Goal: Task Accomplishment & Management: Manage account settings

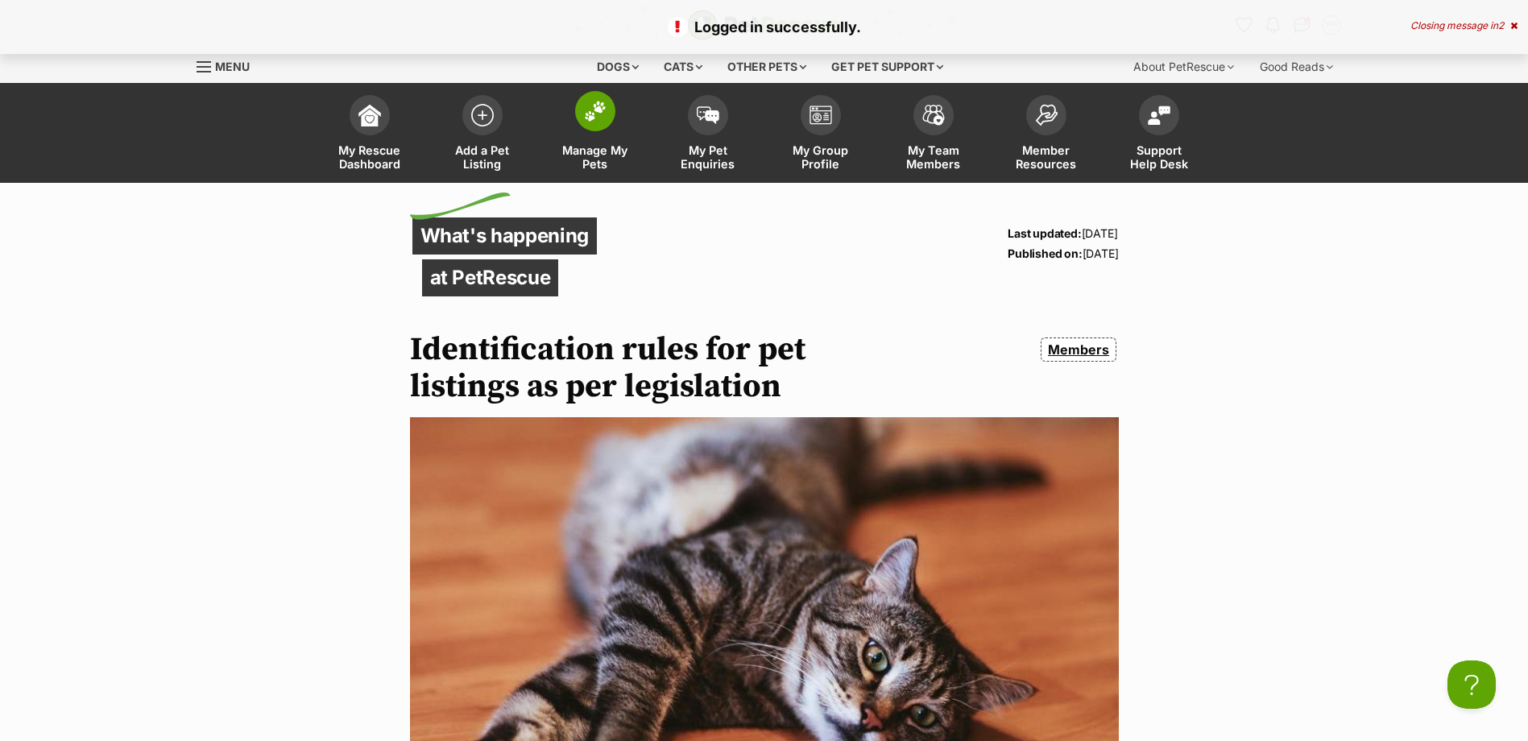
click at [598, 117] on img at bounding box center [595, 111] width 23 height 21
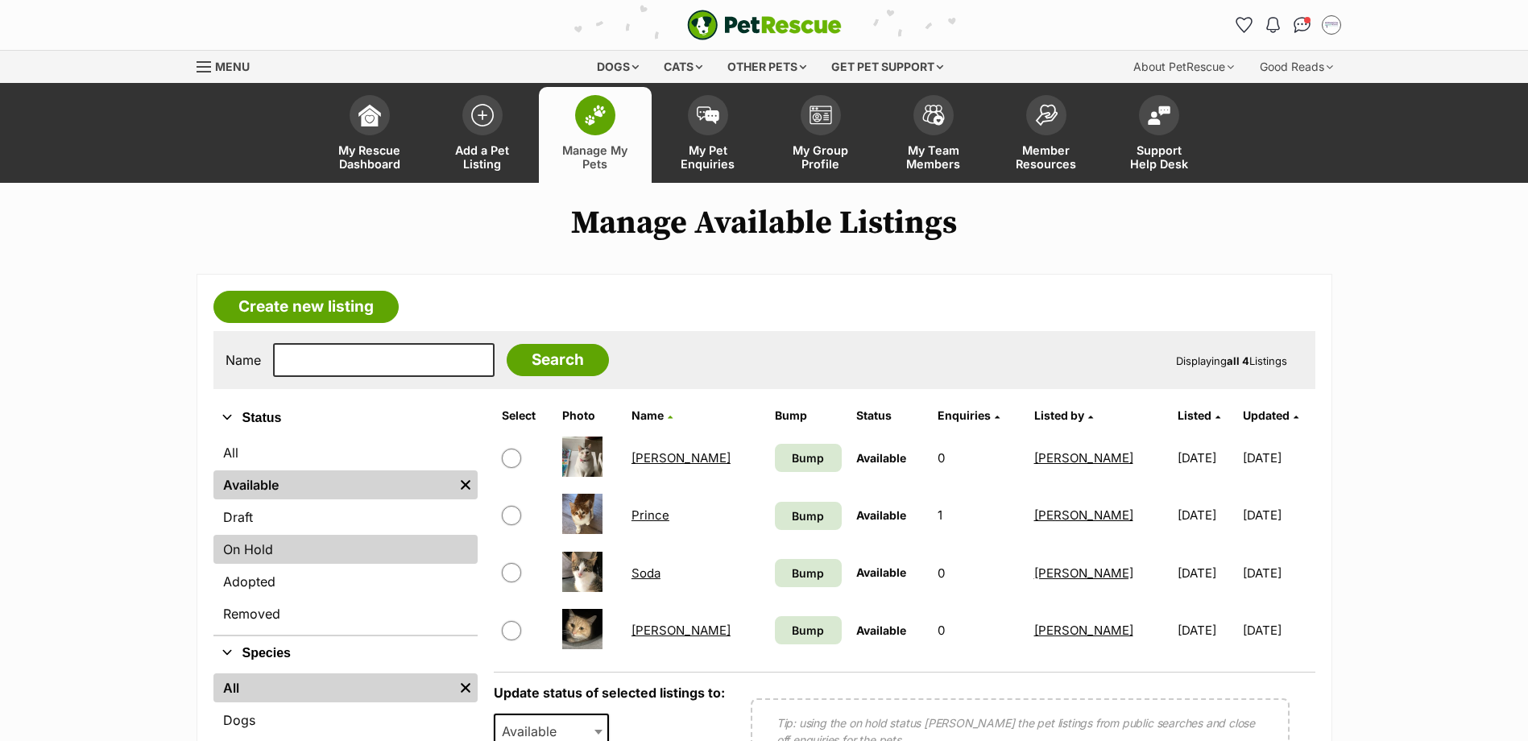
click at [320, 549] on link "On Hold" at bounding box center [345, 549] width 264 height 29
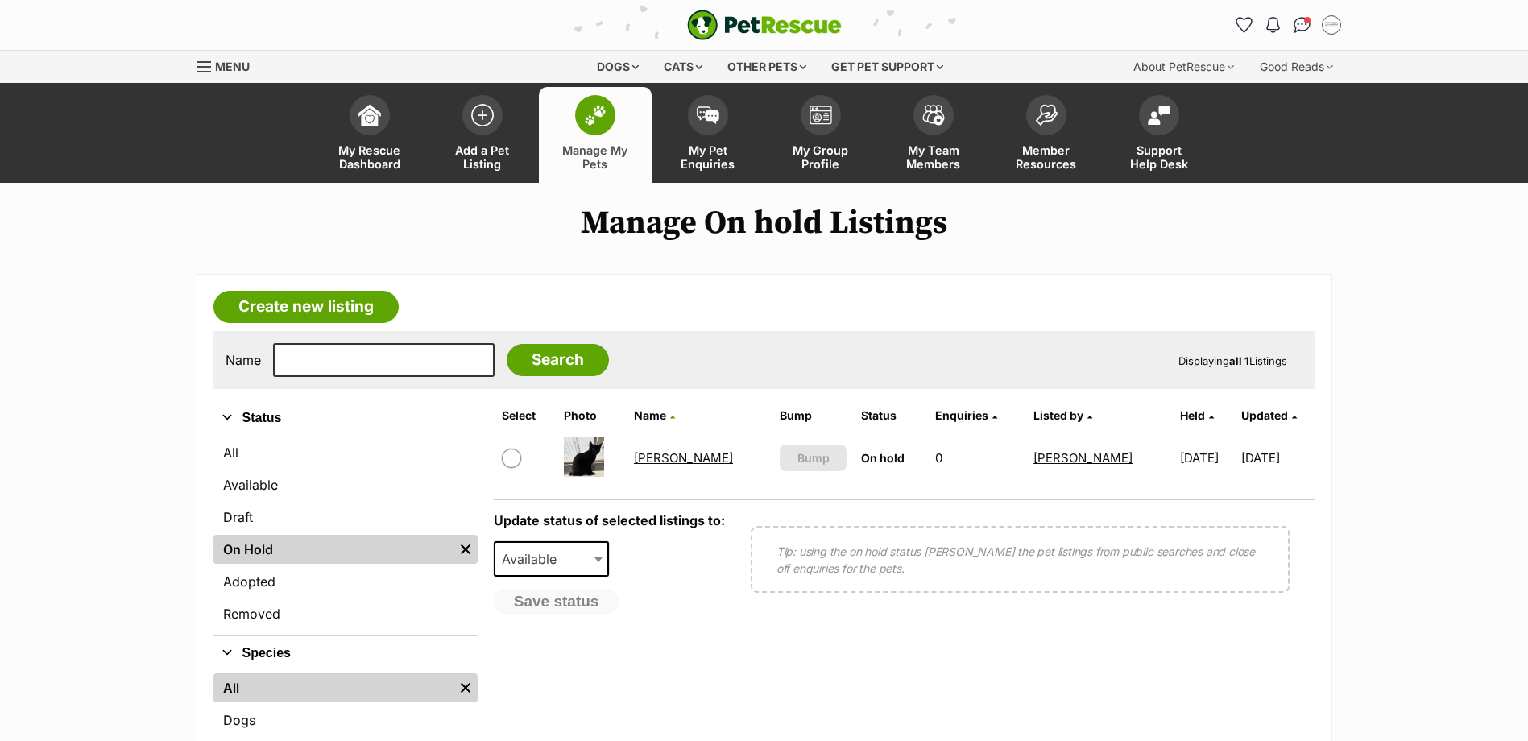
click at [511, 458] on input "checkbox" at bounding box center [511, 458] width 19 height 19
checkbox input "true"
click at [567, 600] on button "Save status" at bounding box center [557, 602] width 127 height 27
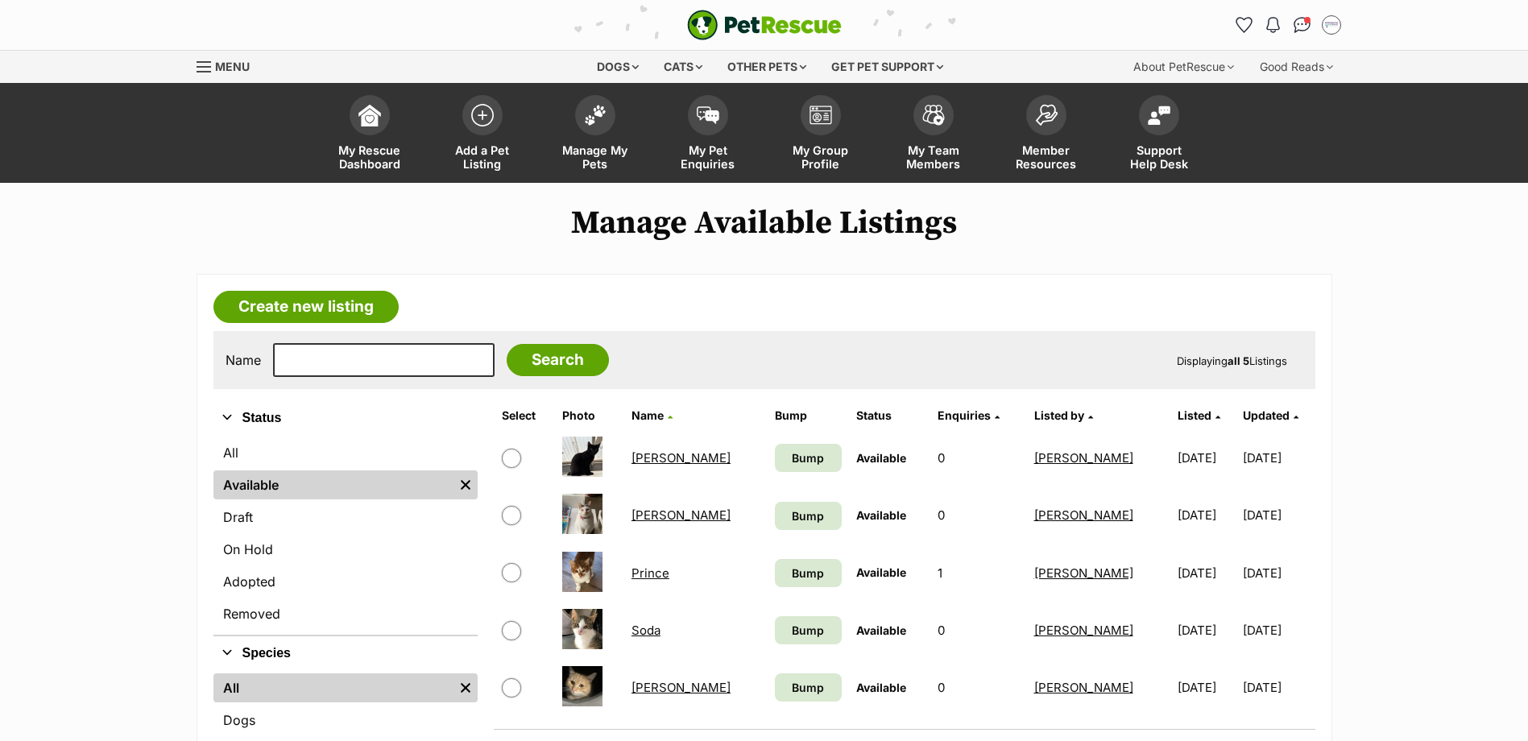
scroll to position [81, 0]
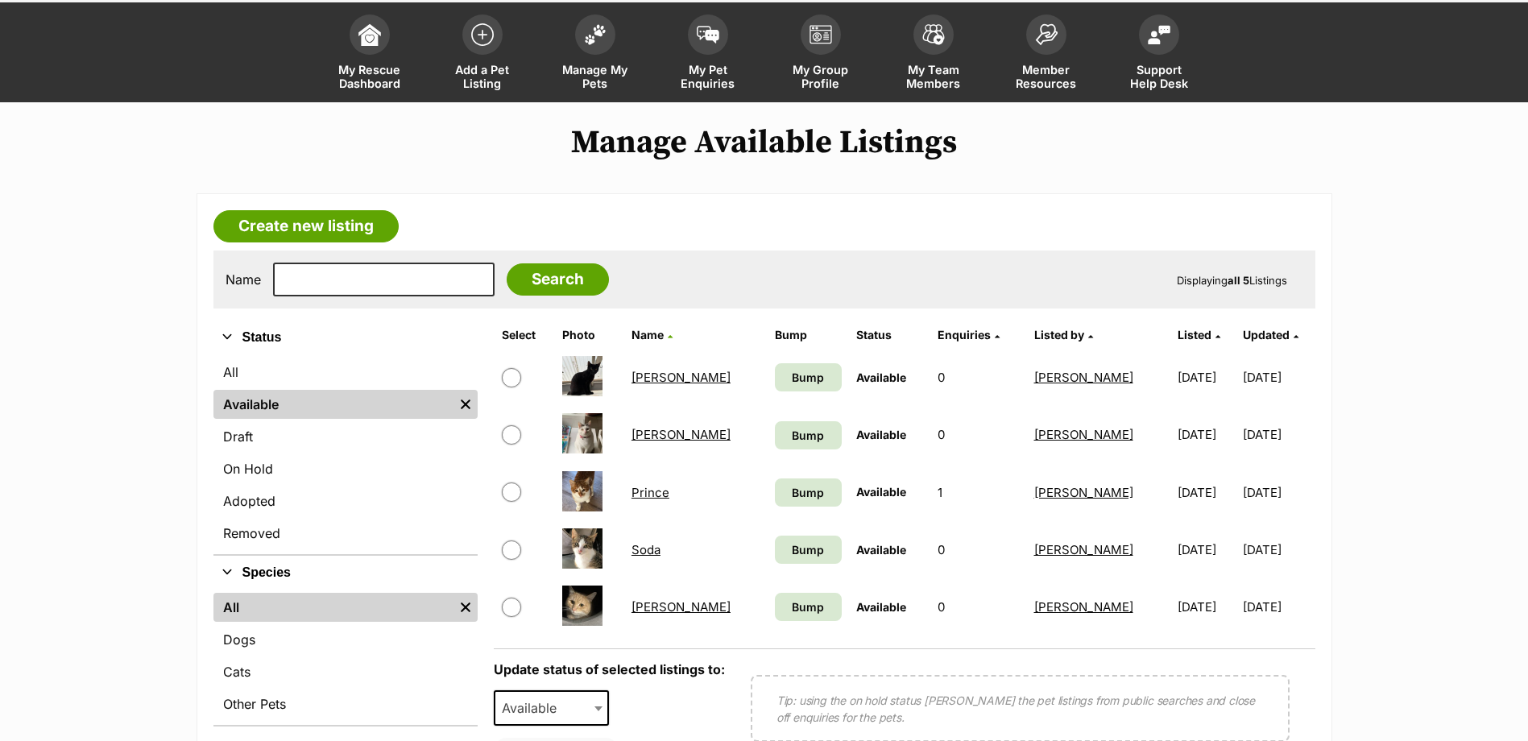
click at [516, 429] on input "checkbox" at bounding box center [511, 434] width 19 height 19
checkbox input "true"
click at [587, 706] on span "Available" at bounding box center [552, 707] width 116 height 35
select select "on_hold"
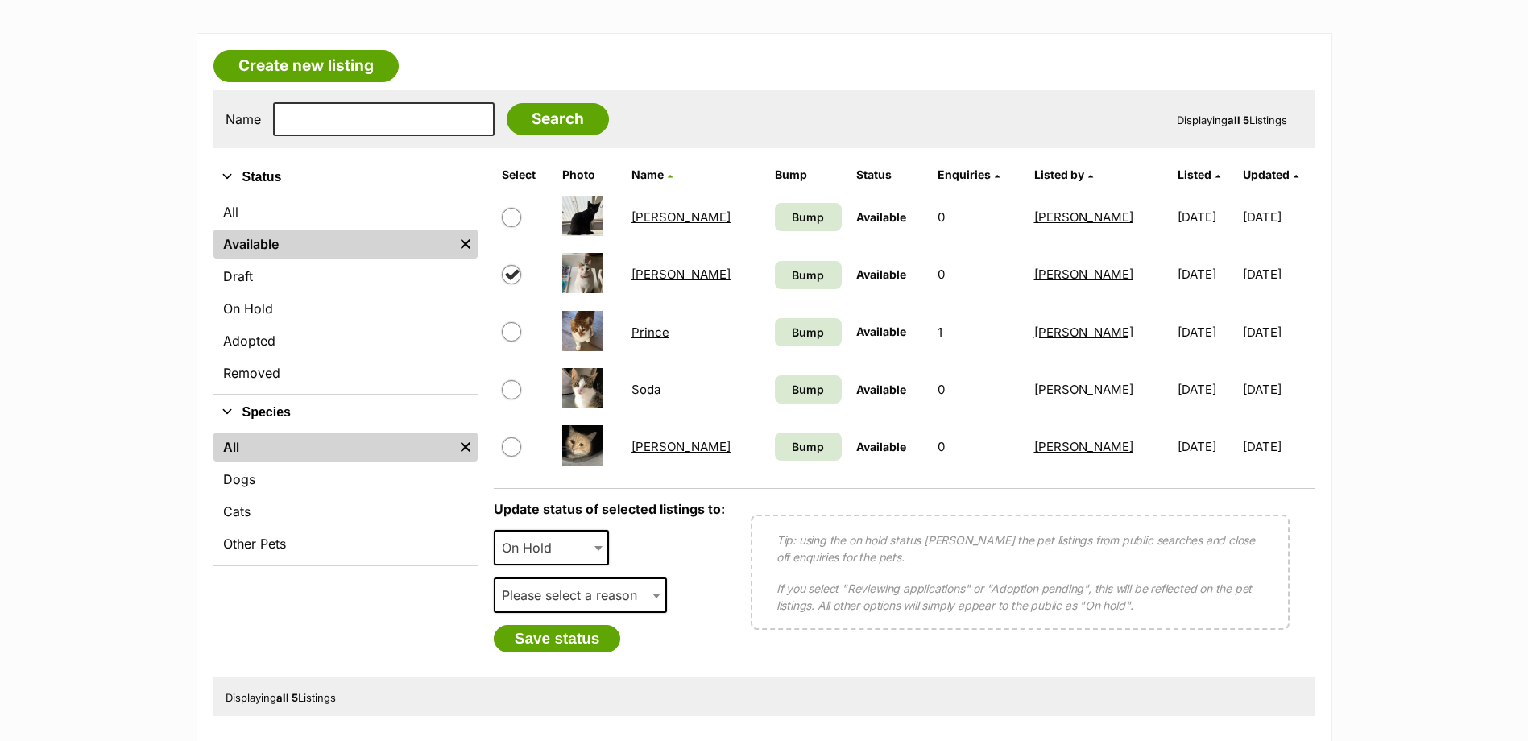
scroll to position [242, 0]
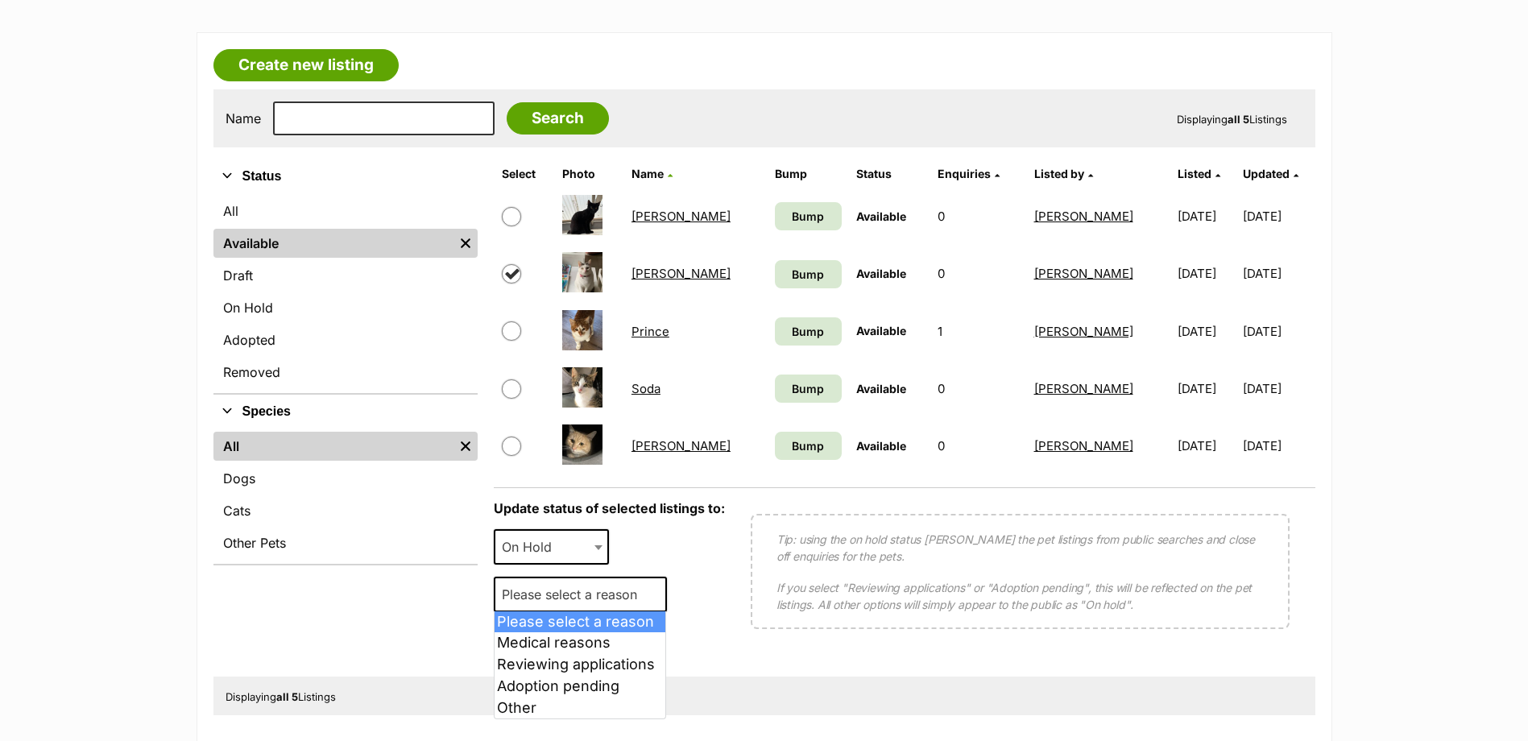
click at [584, 600] on span "Please select a reason" at bounding box center [574, 594] width 158 height 23
select select "other"
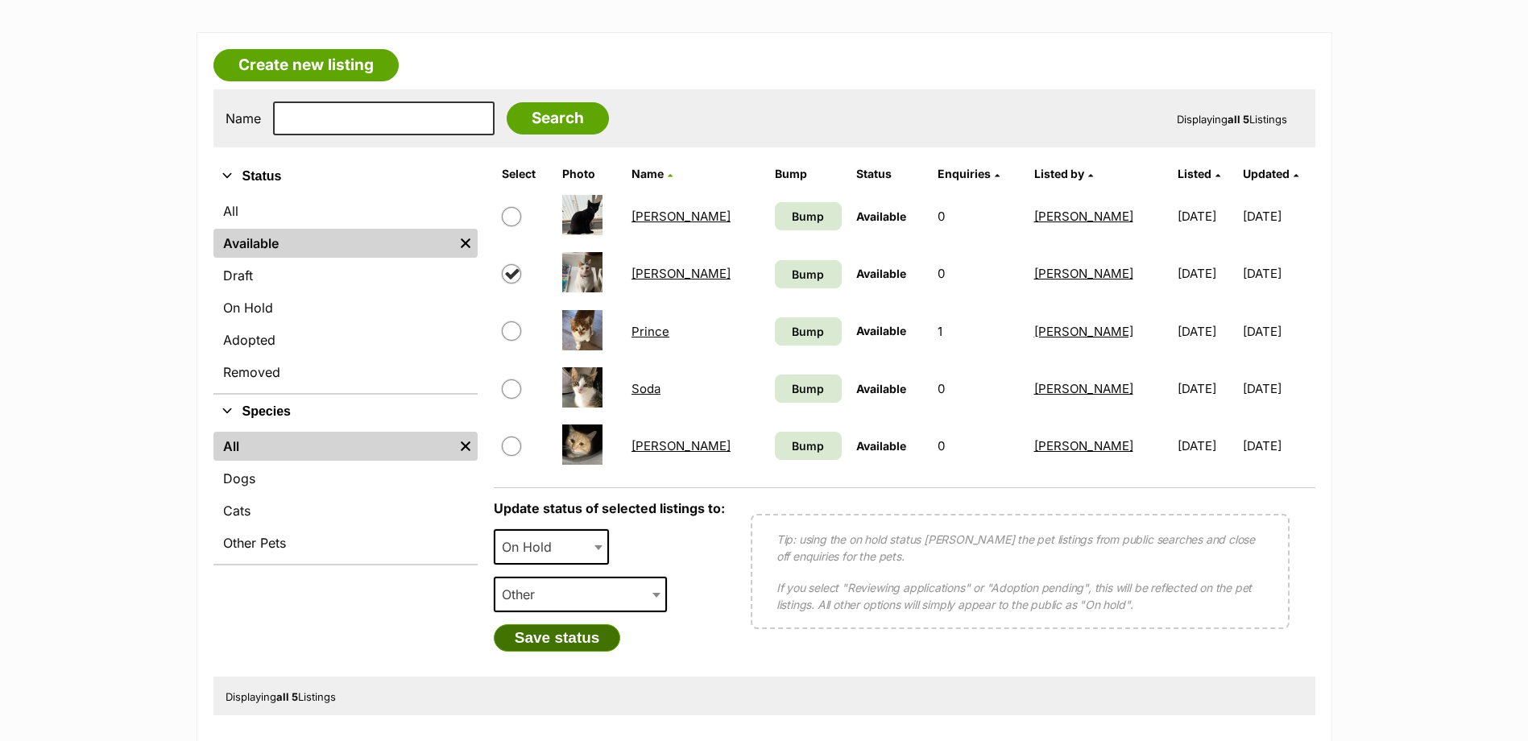
click at [581, 630] on button "Save status" at bounding box center [557, 637] width 127 height 27
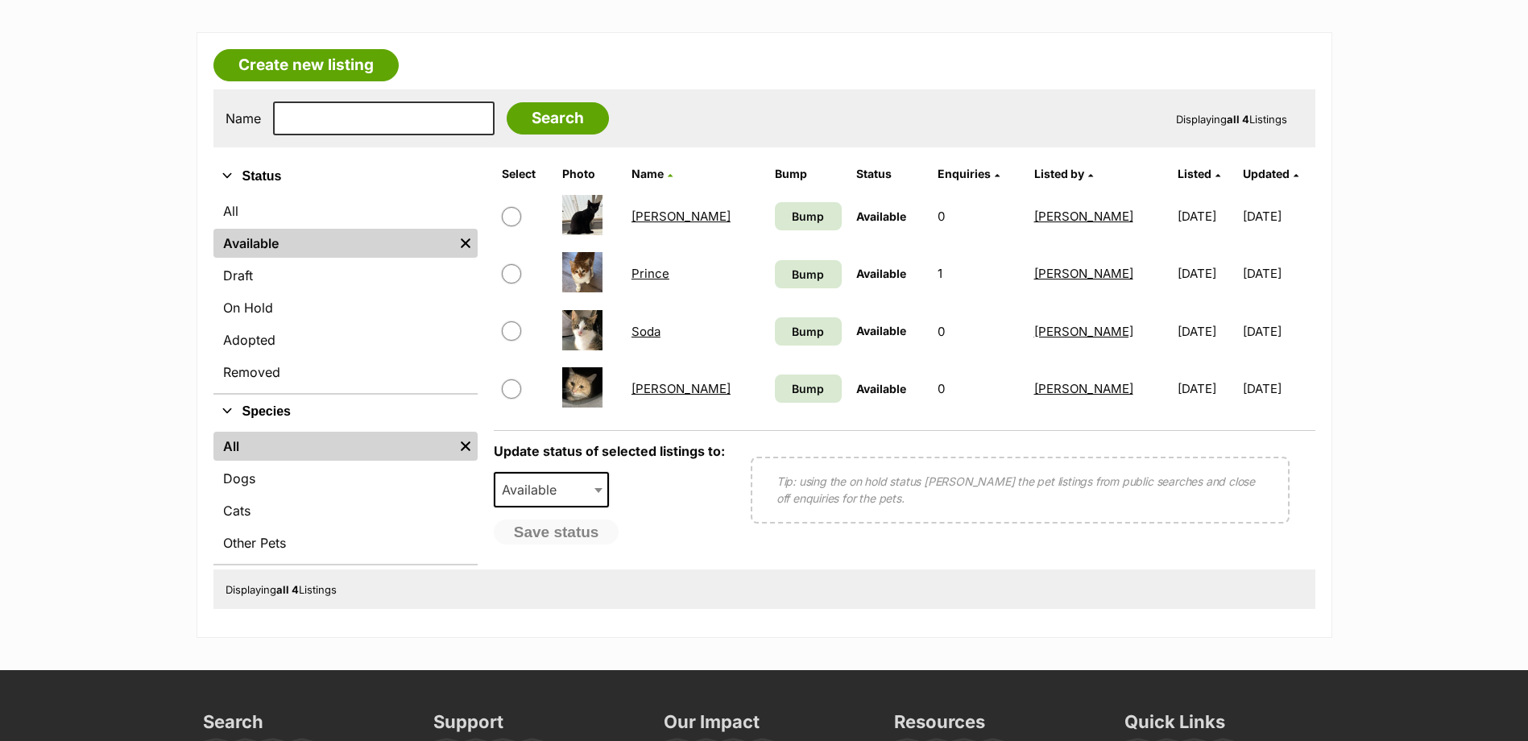
scroll to position [0, 0]
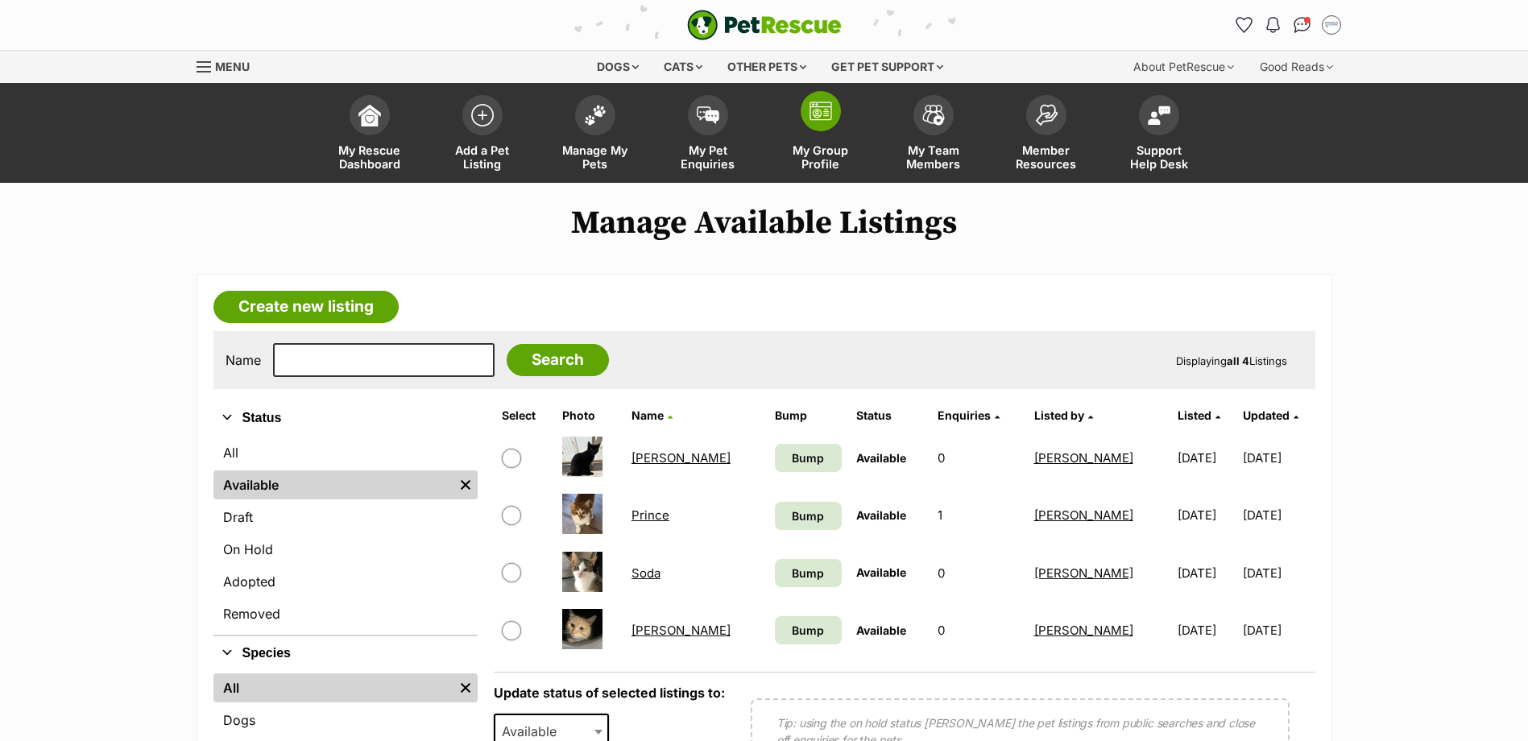
click at [825, 117] on img at bounding box center [820, 110] width 23 height 19
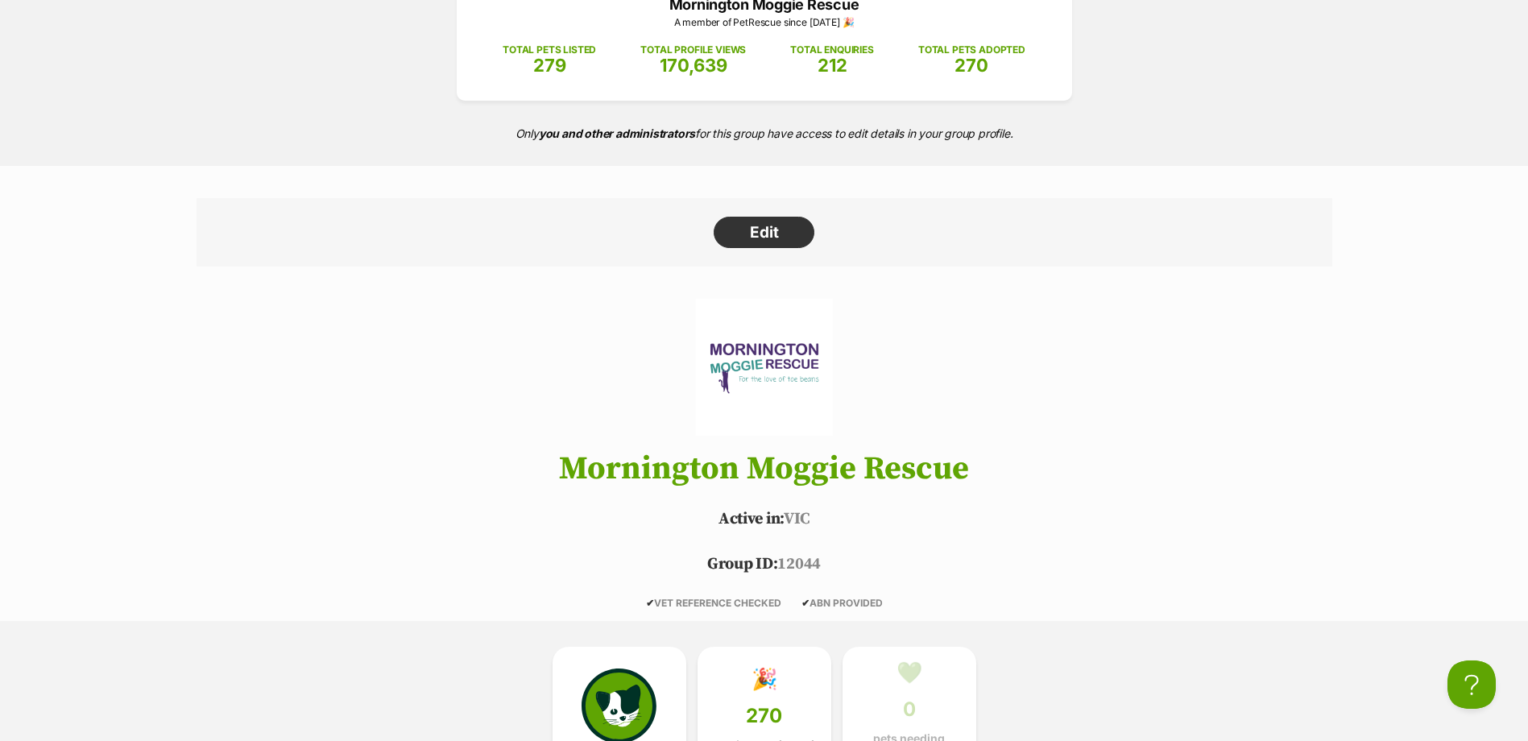
scroll to position [242, 0]
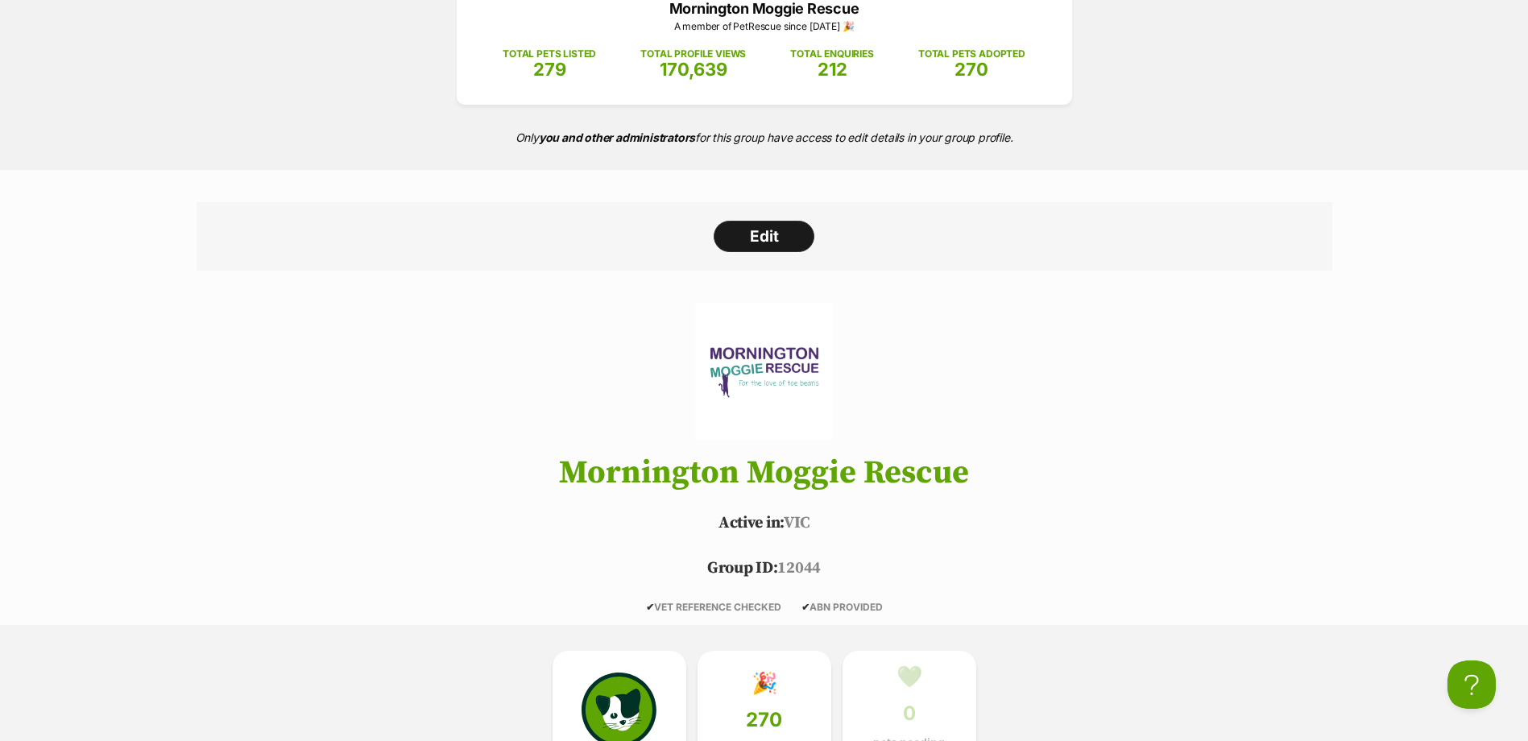
click at [763, 238] on link "Edit" at bounding box center [764, 237] width 101 height 32
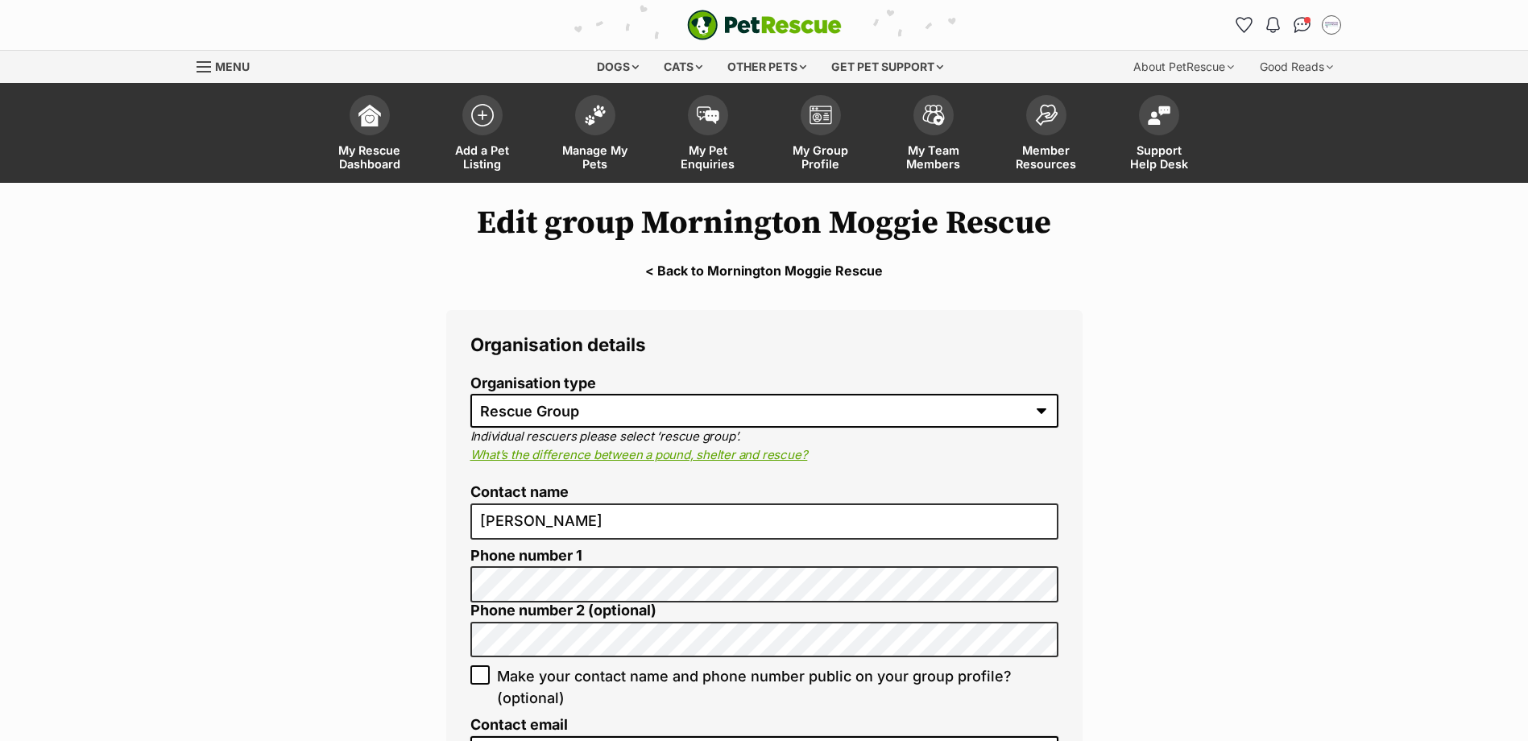
select select "rescue group"
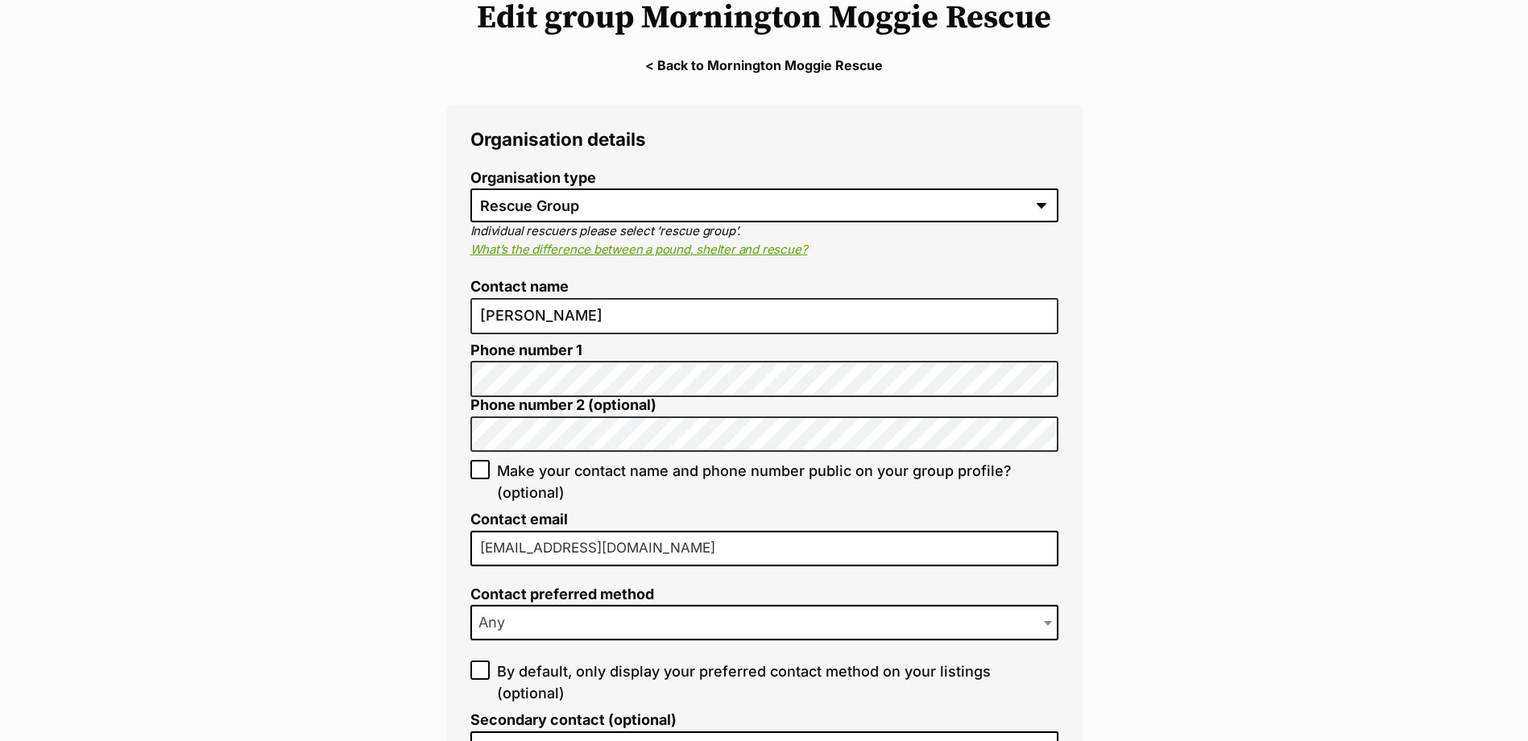
scroll to position [242, 0]
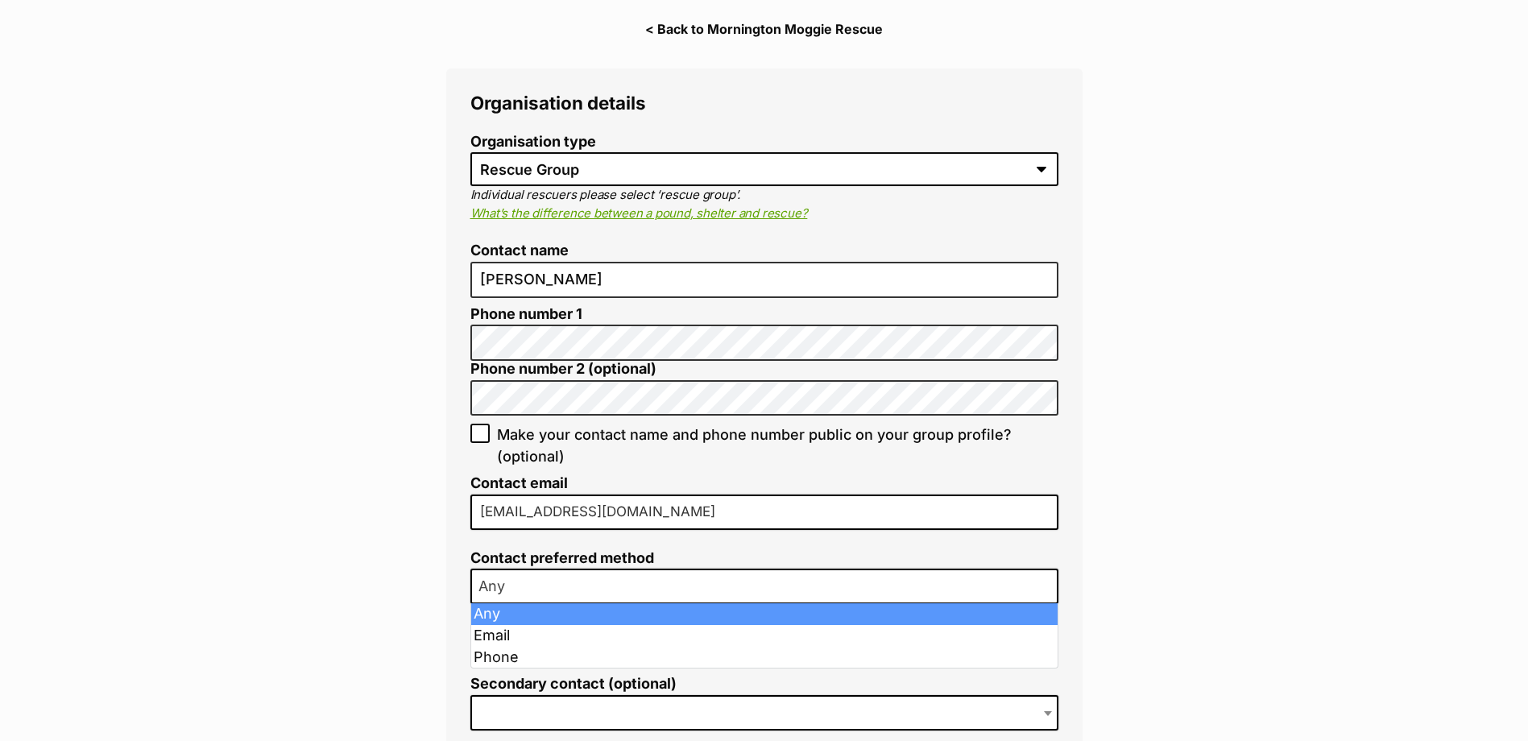
click at [790, 579] on span "Any" at bounding box center [764, 586] width 588 height 35
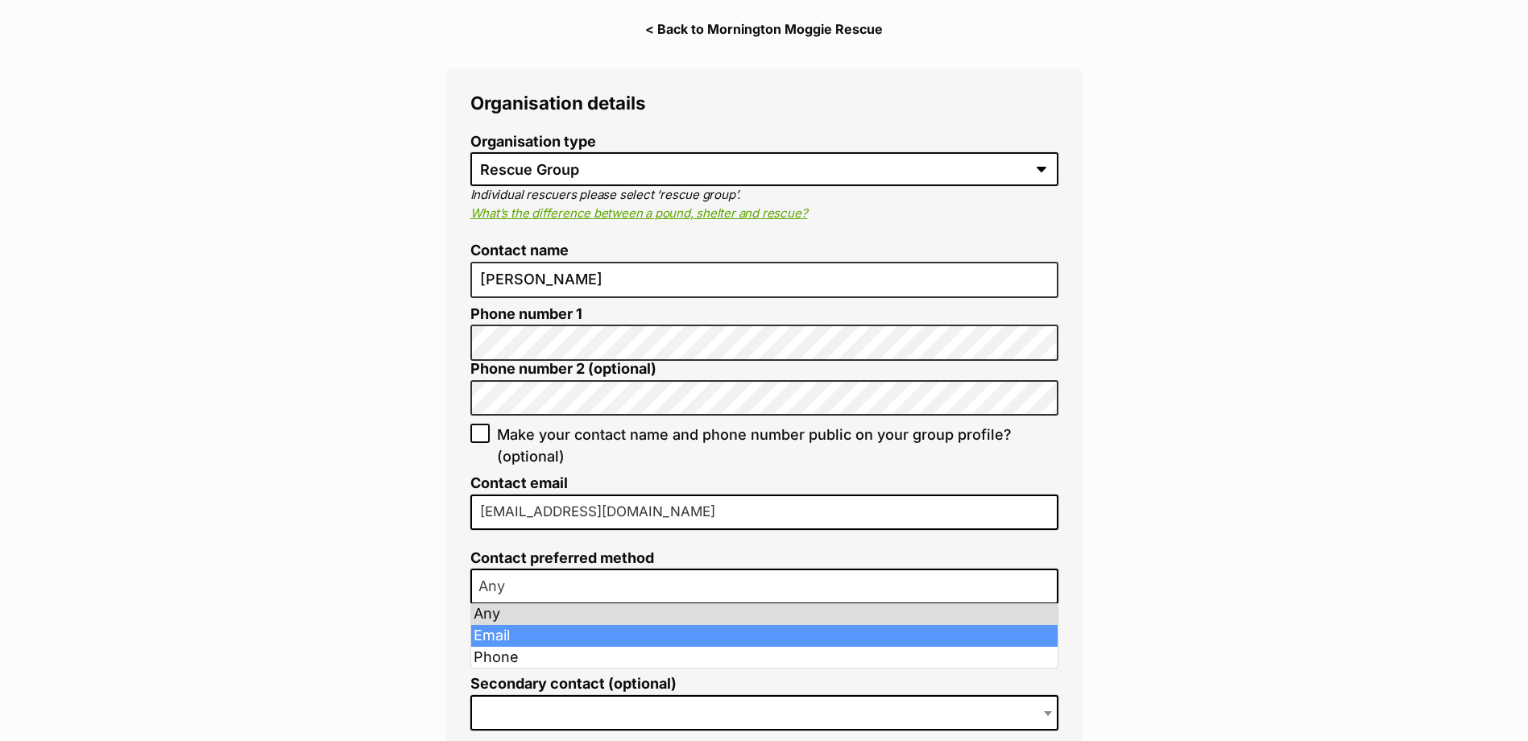
select select "email"
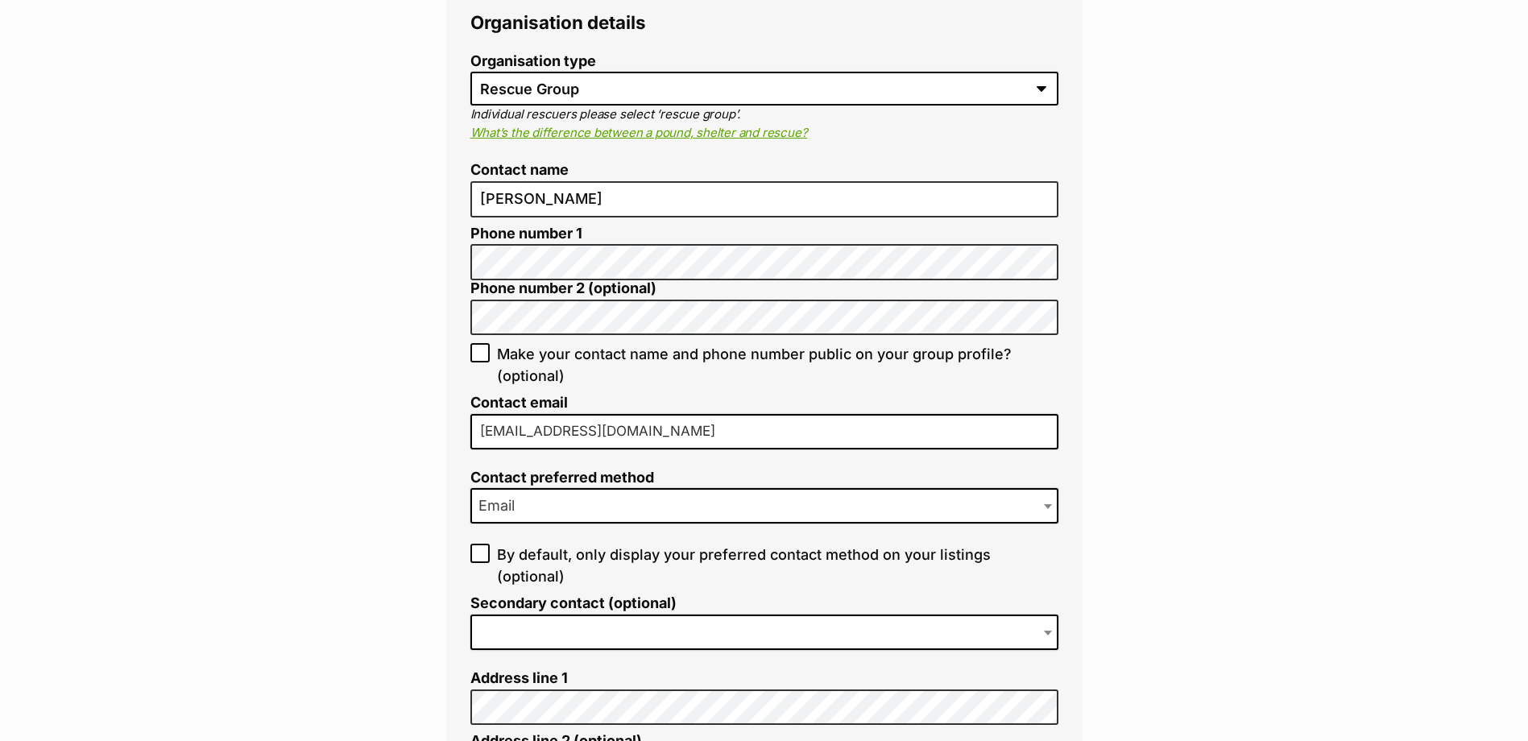
click at [475, 557] on icon at bounding box center [479, 553] width 11 height 11
click at [475, 557] on input "By default, only display your preferred contact method on your listings (option…" at bounding box center [479, 553] width 19 height 19
checkbox input "true"
drag, startPoint x: 662, startPoint y: 439, endPoint x: 413, endPoint y: 447, distance: 249.0
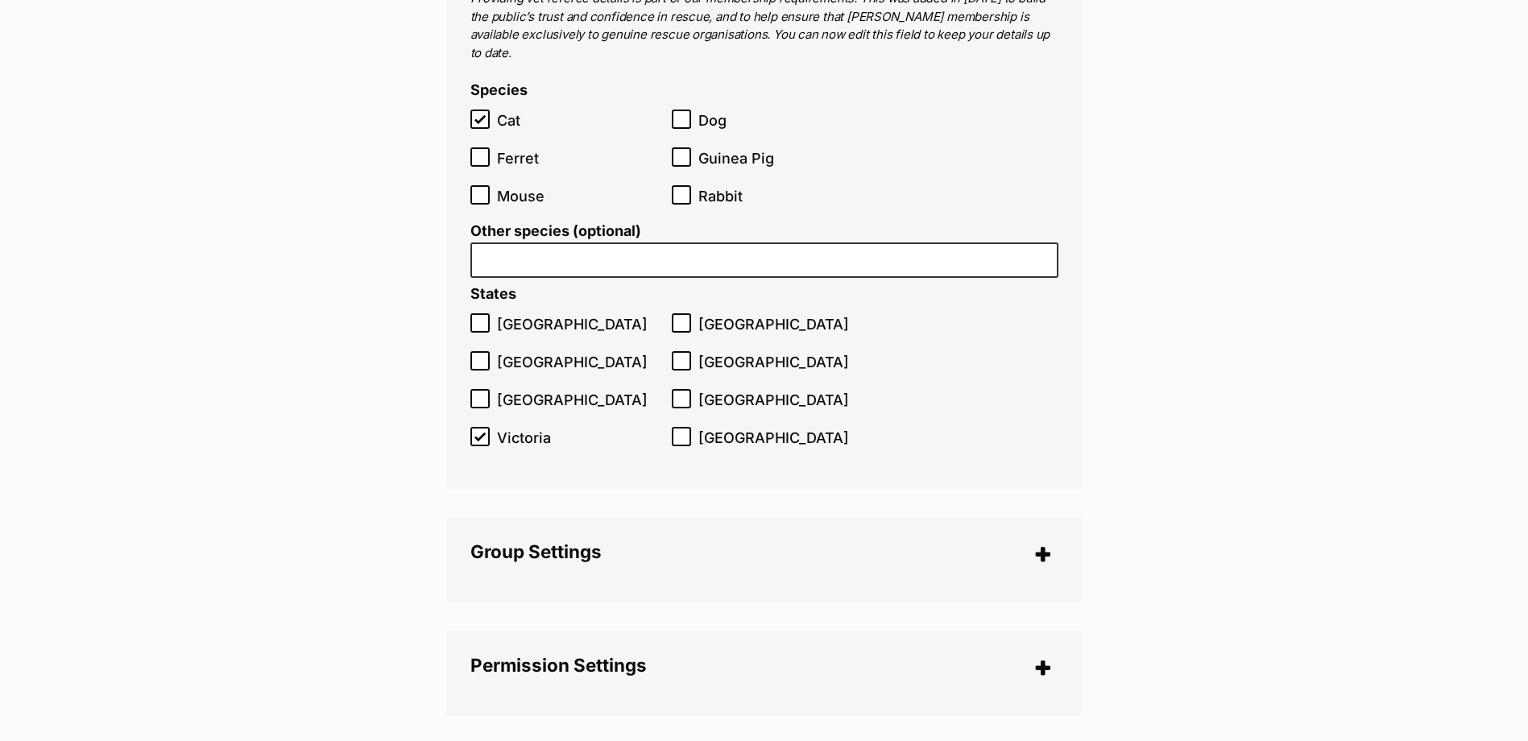
scroll to position [3302, 0]
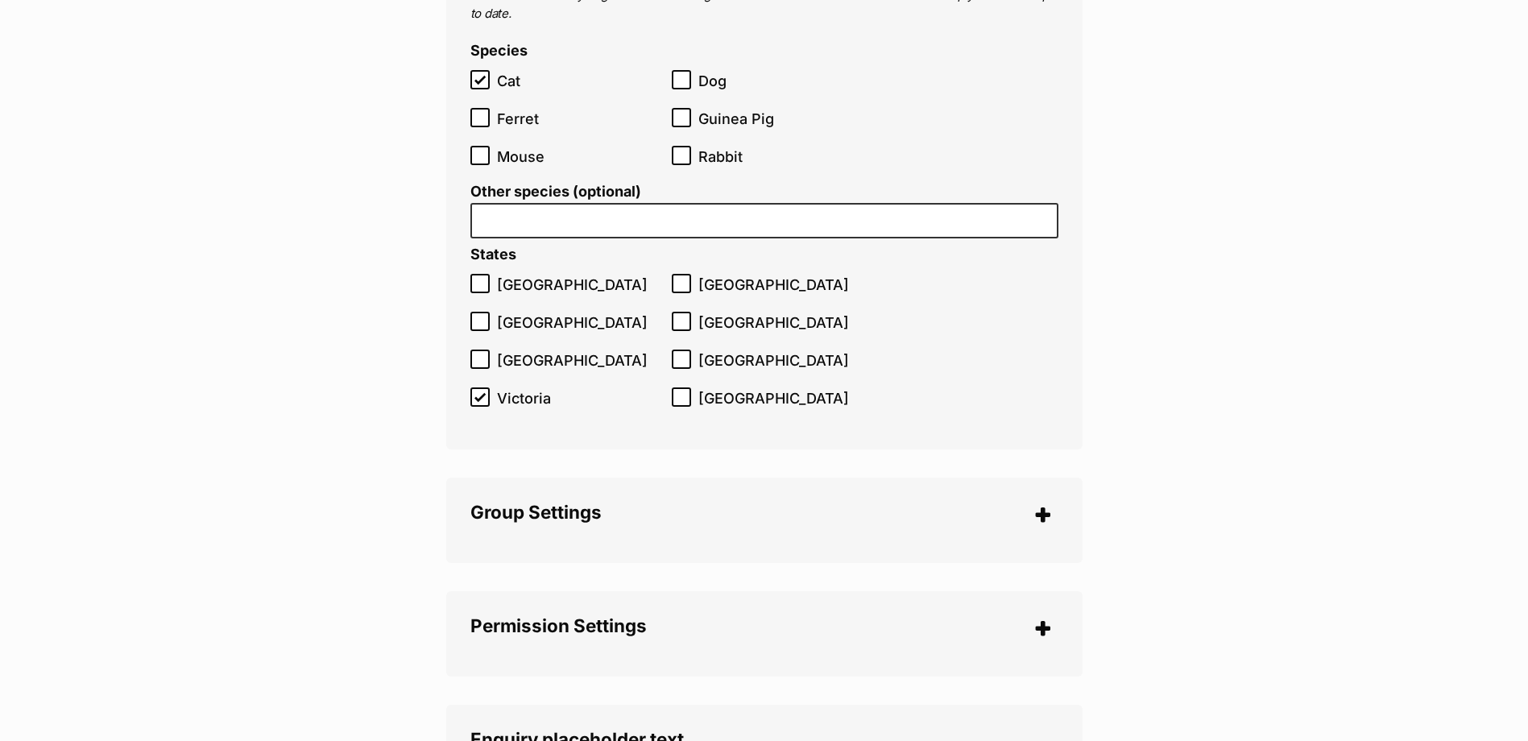
click at [1043, 502] on legend "Group Settings" at bounding box center [764, 514] width 588 height 25
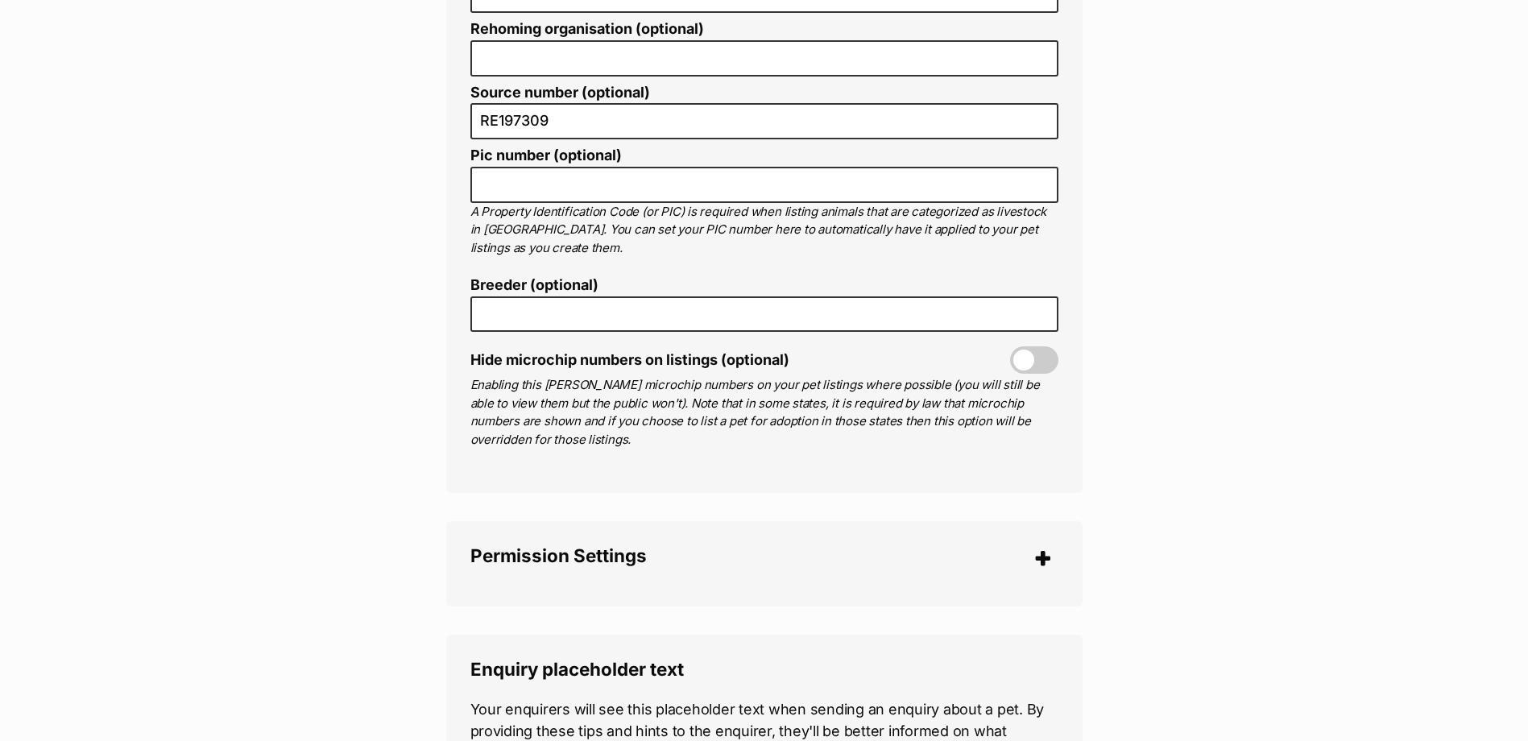
scroll to position [4027, 0]
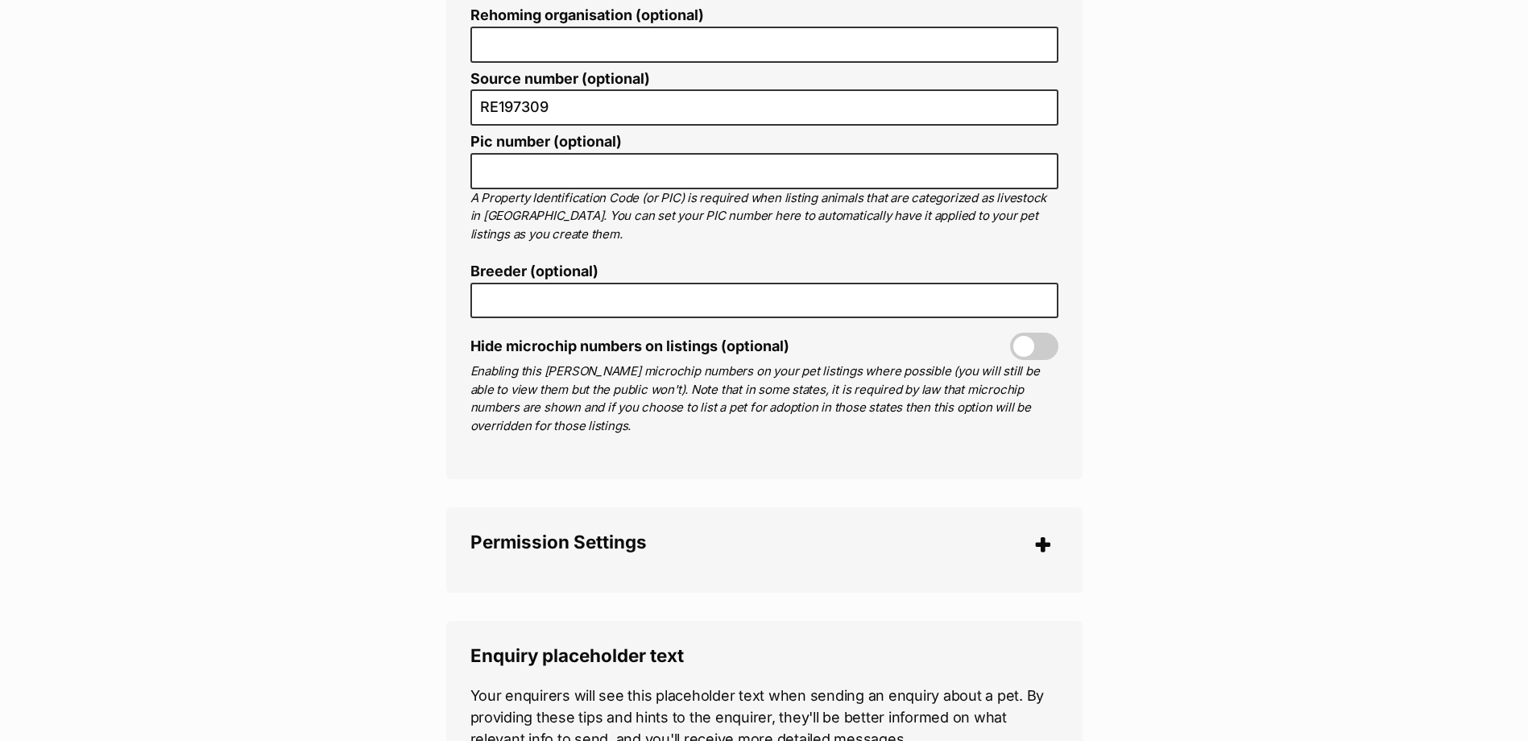
click at [1043, 532] on legend "Permission Settings" at bounding box center [764, 544] width 588 height 25
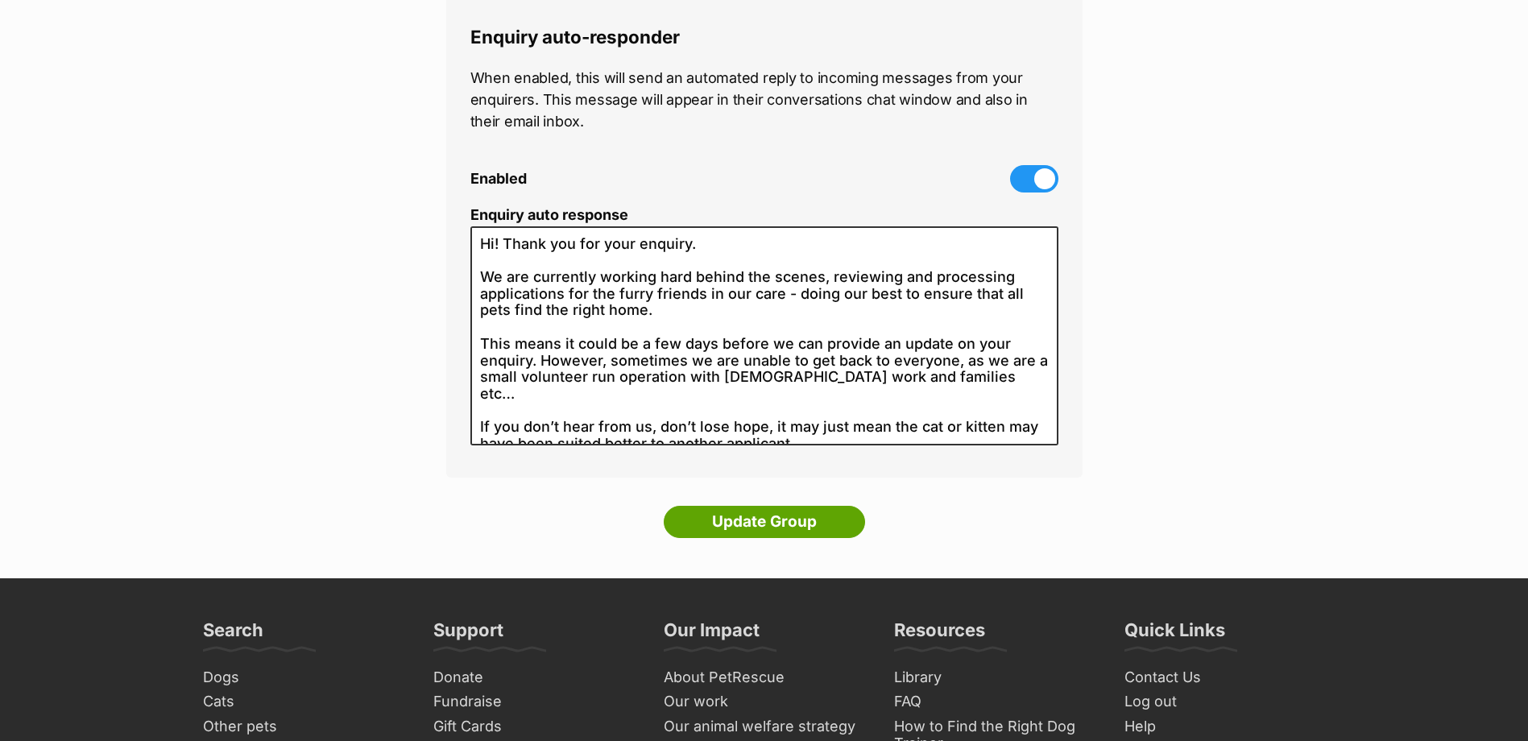
scroll to position [5396, 0]
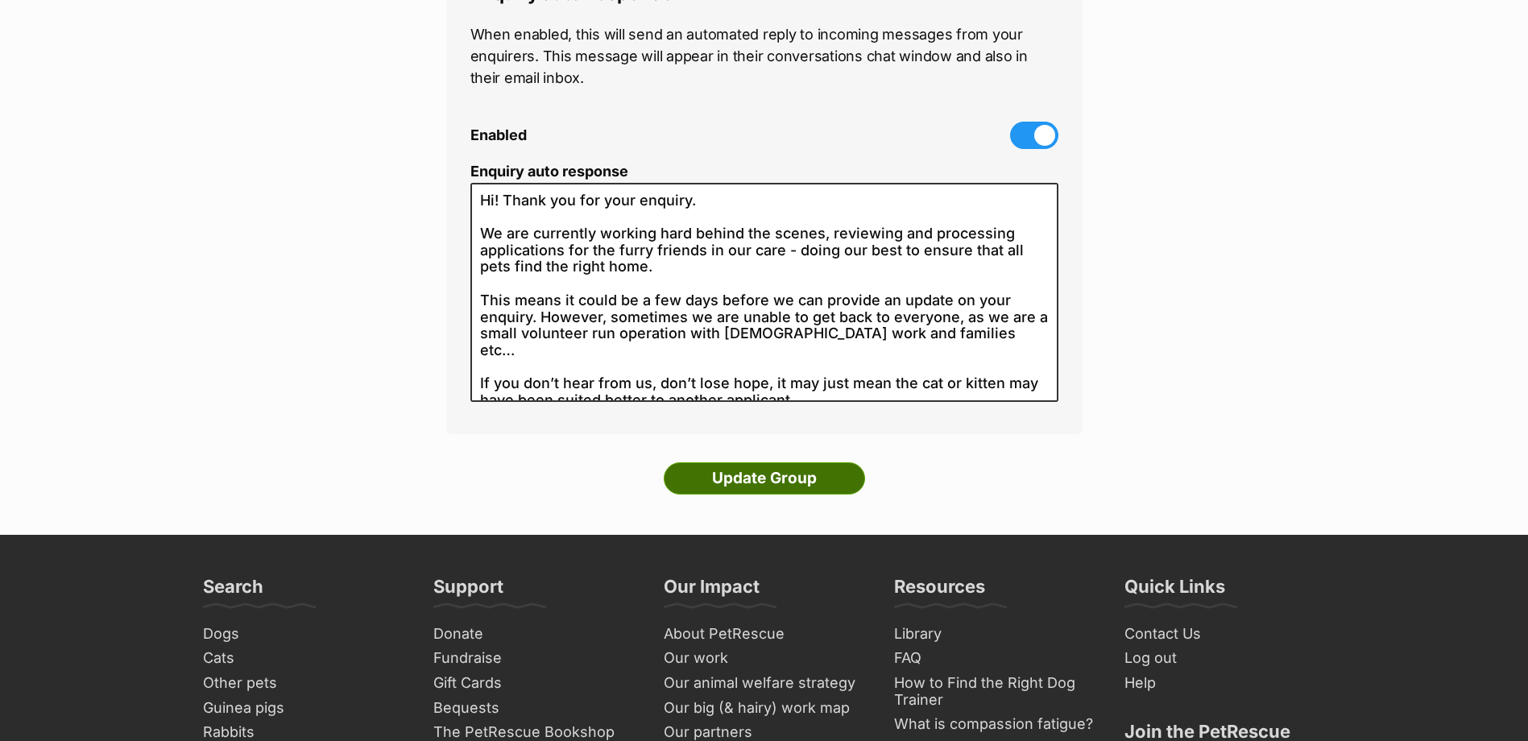
click at [779, 462] on input "Update Group" at bounding box center [764, 478] width 201 height 32
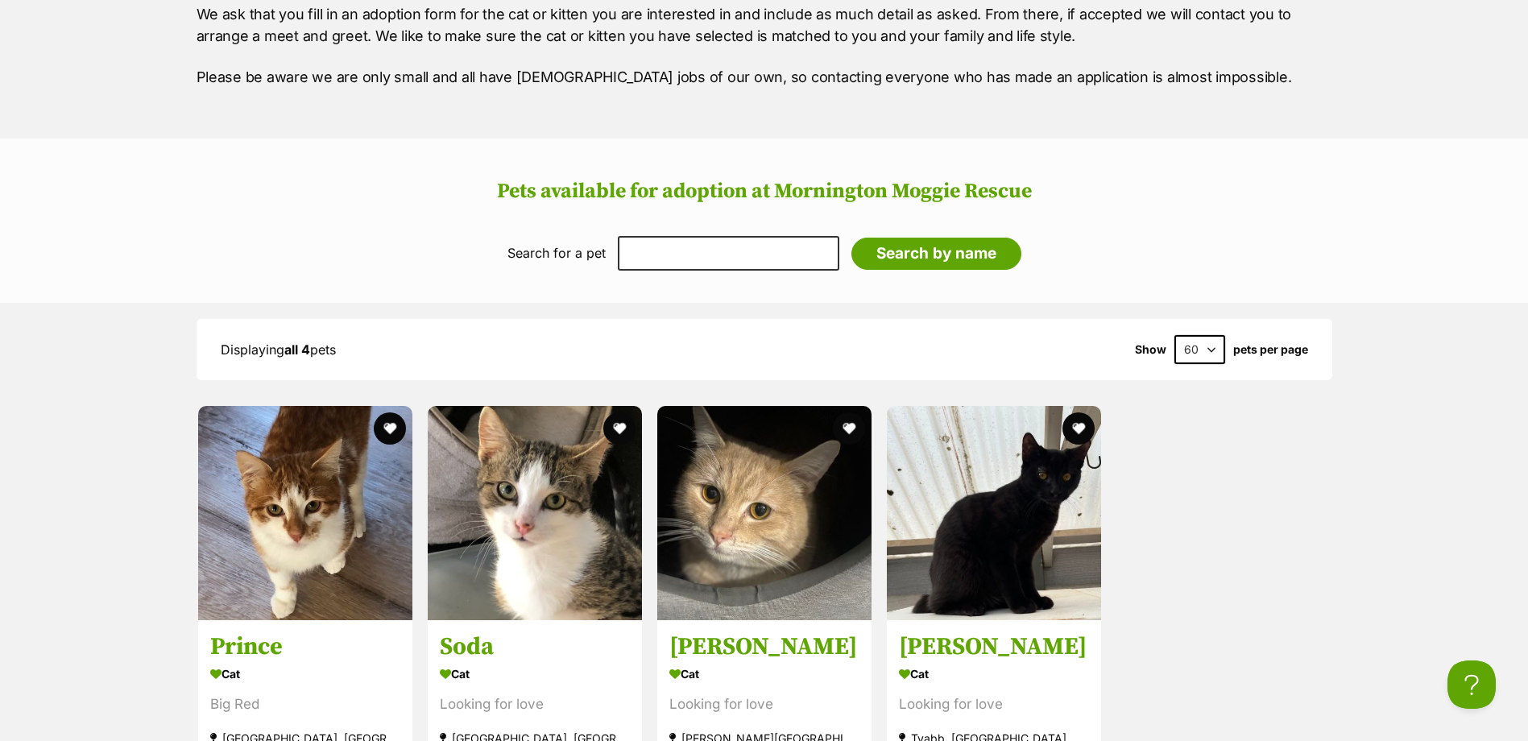
scroll to position [1691, 0]
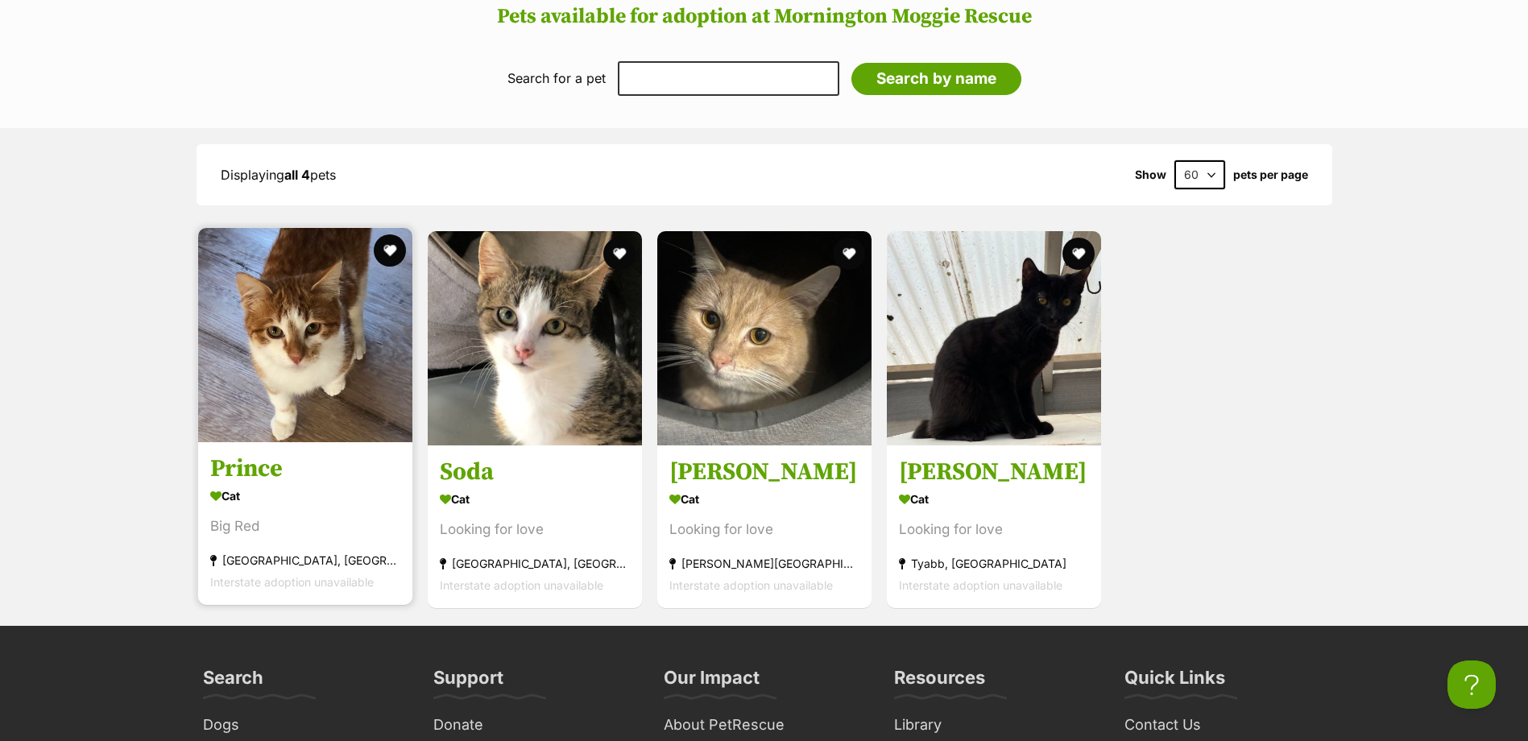
click at [266, 463] on h3 "Prince" at bounding box center [305, 468] width 190 height 31
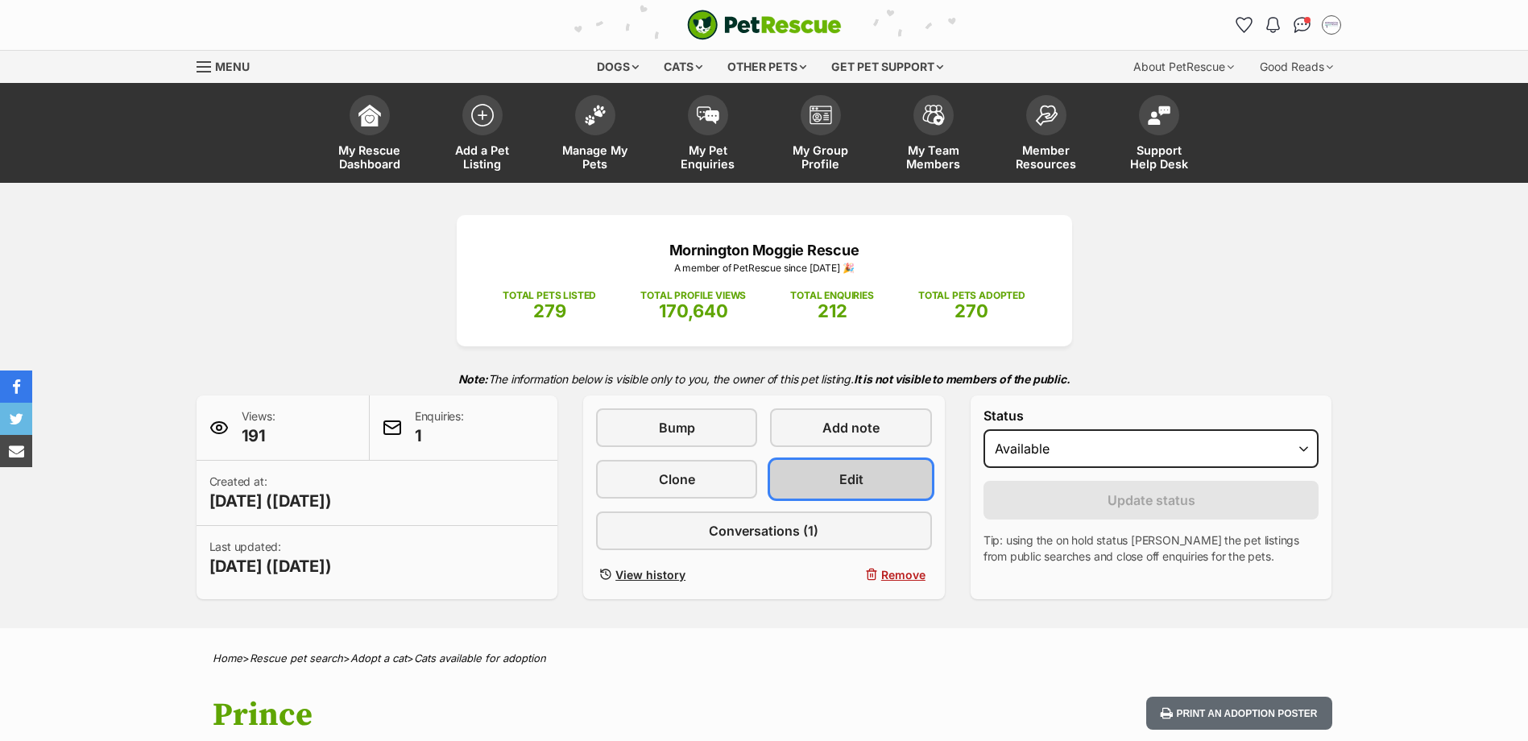
click at [869, 470] on link "Edit" at bounding box center [850, 479] width 161 height 39
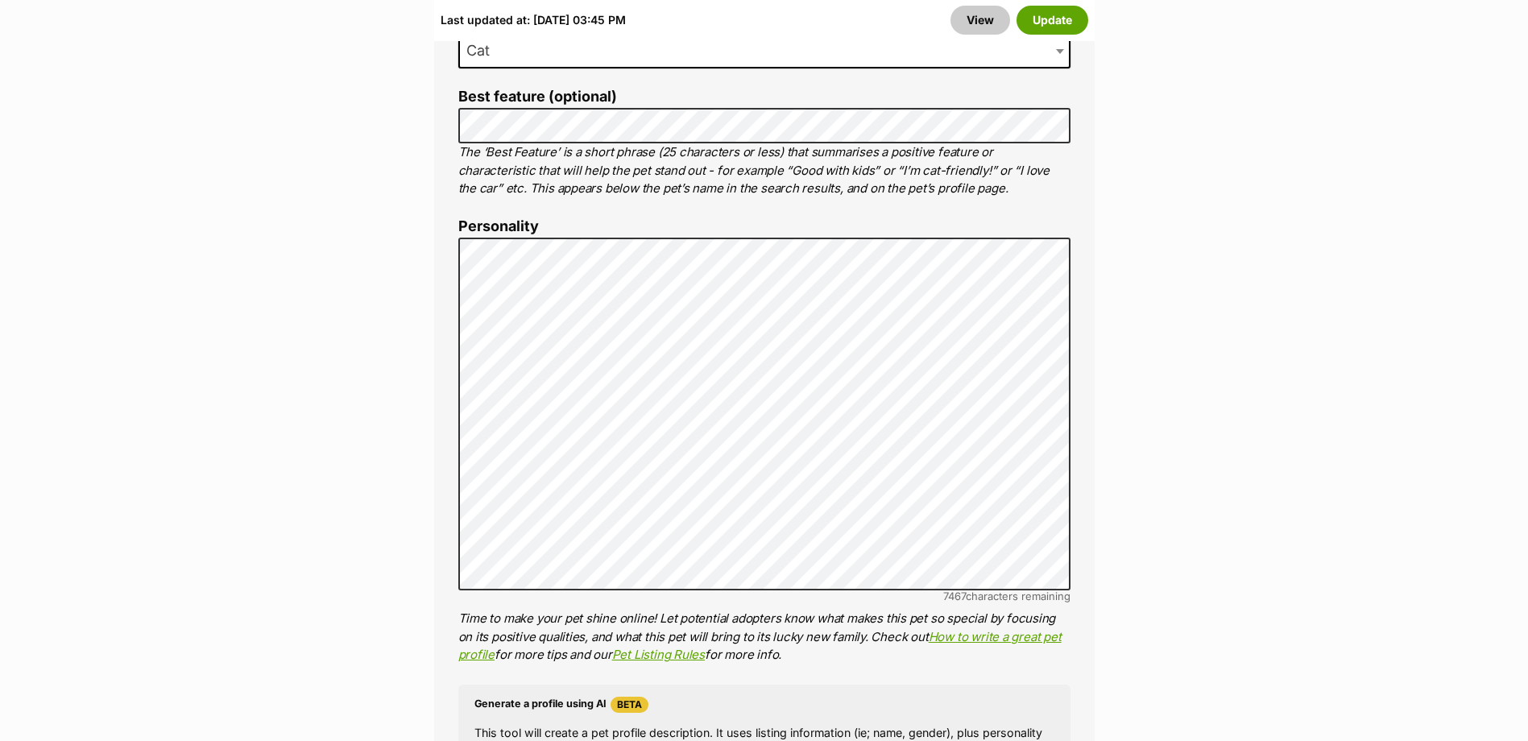
scroll to position [1208, 0]
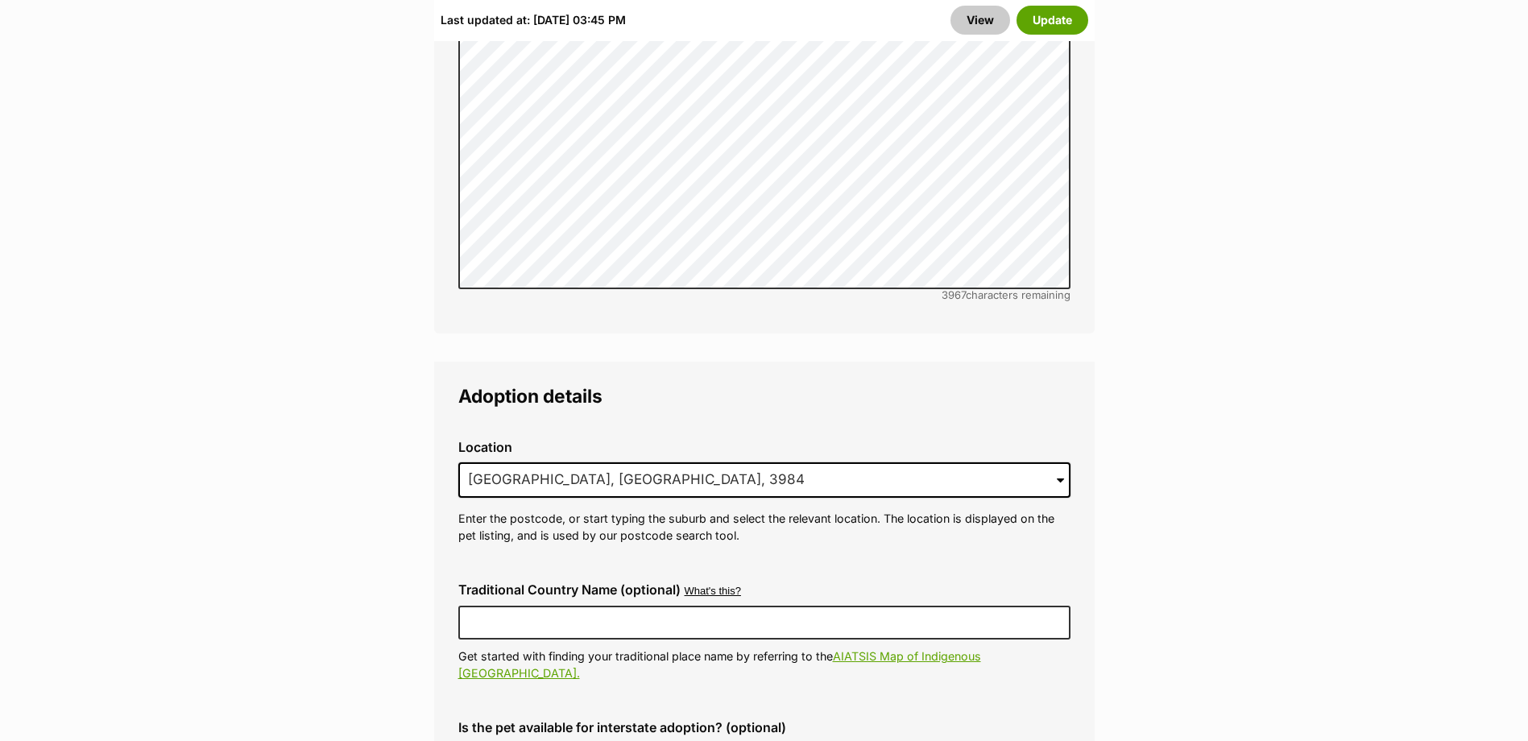
scroll to position [3866, 0]
click at [809, 461] on input "Grantville, VIC, 3984" at bounding box center [764, 478] width 612 height 35
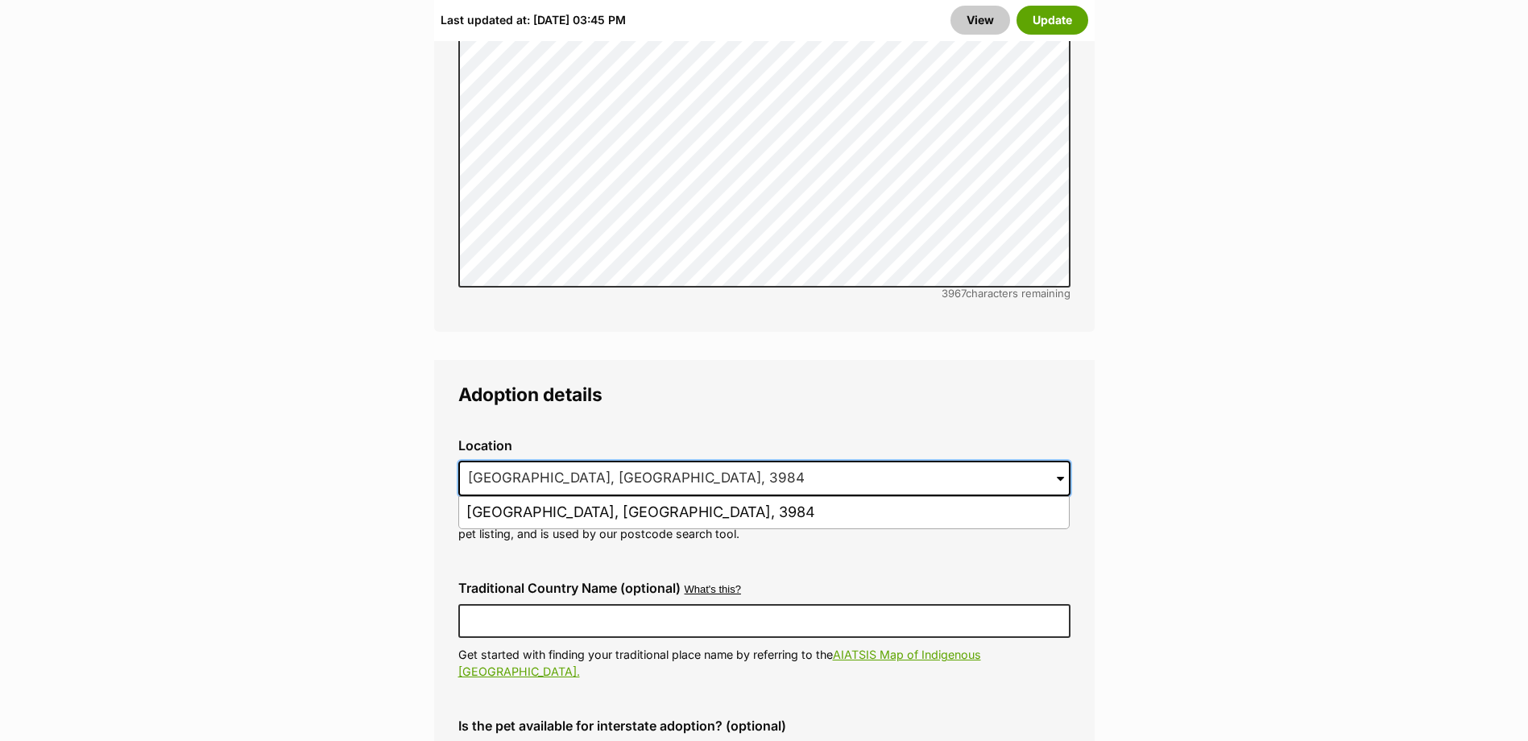
drag, startPoint x: 488, startPoint y: 460, endPoint x: -337, endPoint y: 462, distance: 824.7
click at [0, 462] on html "Skip to main content Log in to favourite this pet Log in Or sign up Search PetR…" at bounding box center [764, 186] width 1528 height 8105
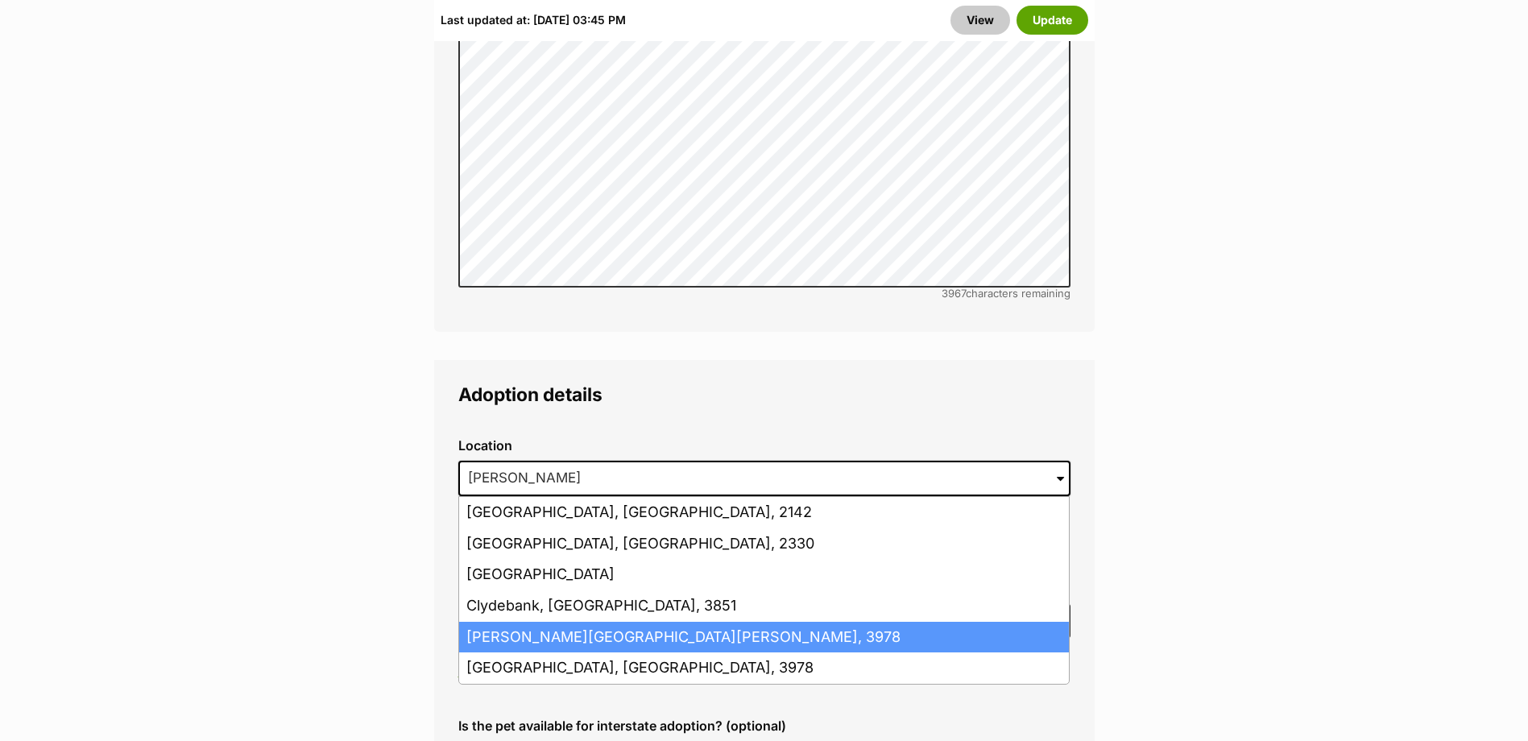
click at [561, 622] on li "Clyde North, Victoria, 3978" at bounding box center [764, 637] width 610 height 31
type input "Clyde North, Victoria, 3978"
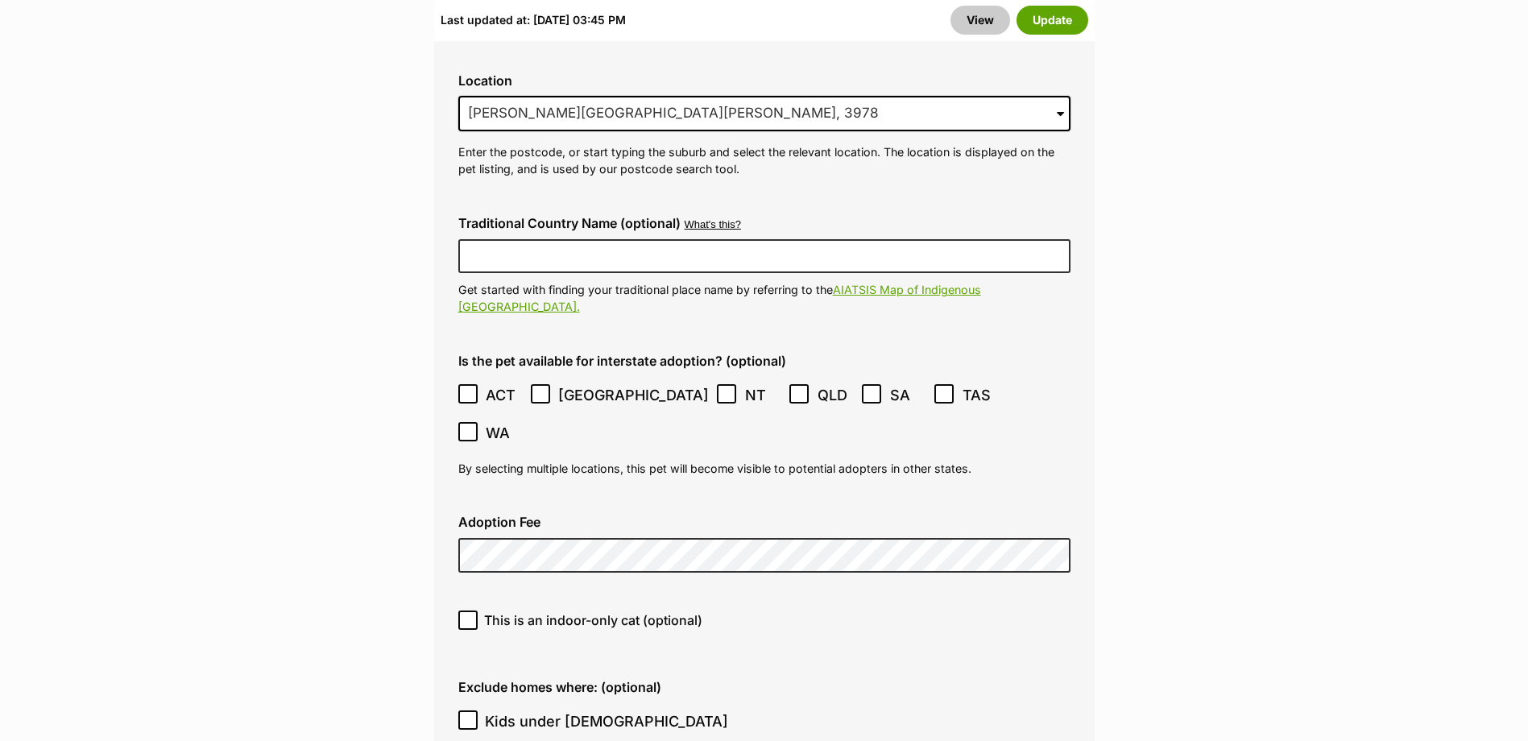
scroll to position [4269, 0]
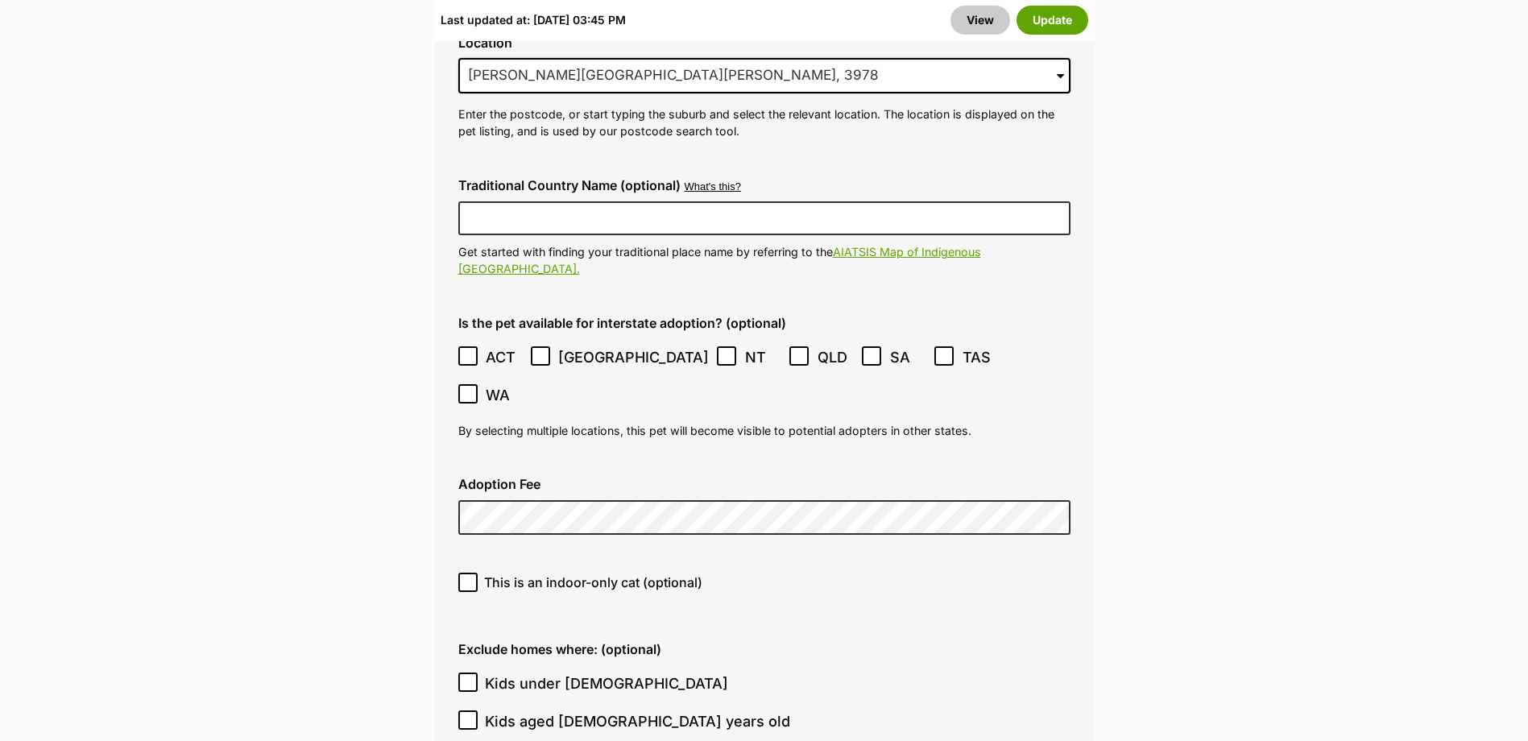
click at [600, 673] on span "Kids under 5 years old" at bounding box center [606, 684] width 243 height 22
click at [478, 673] on input "Kids under 5 years old" at bounding box center [467, 682] width 19 height 19
checkbox input "true"
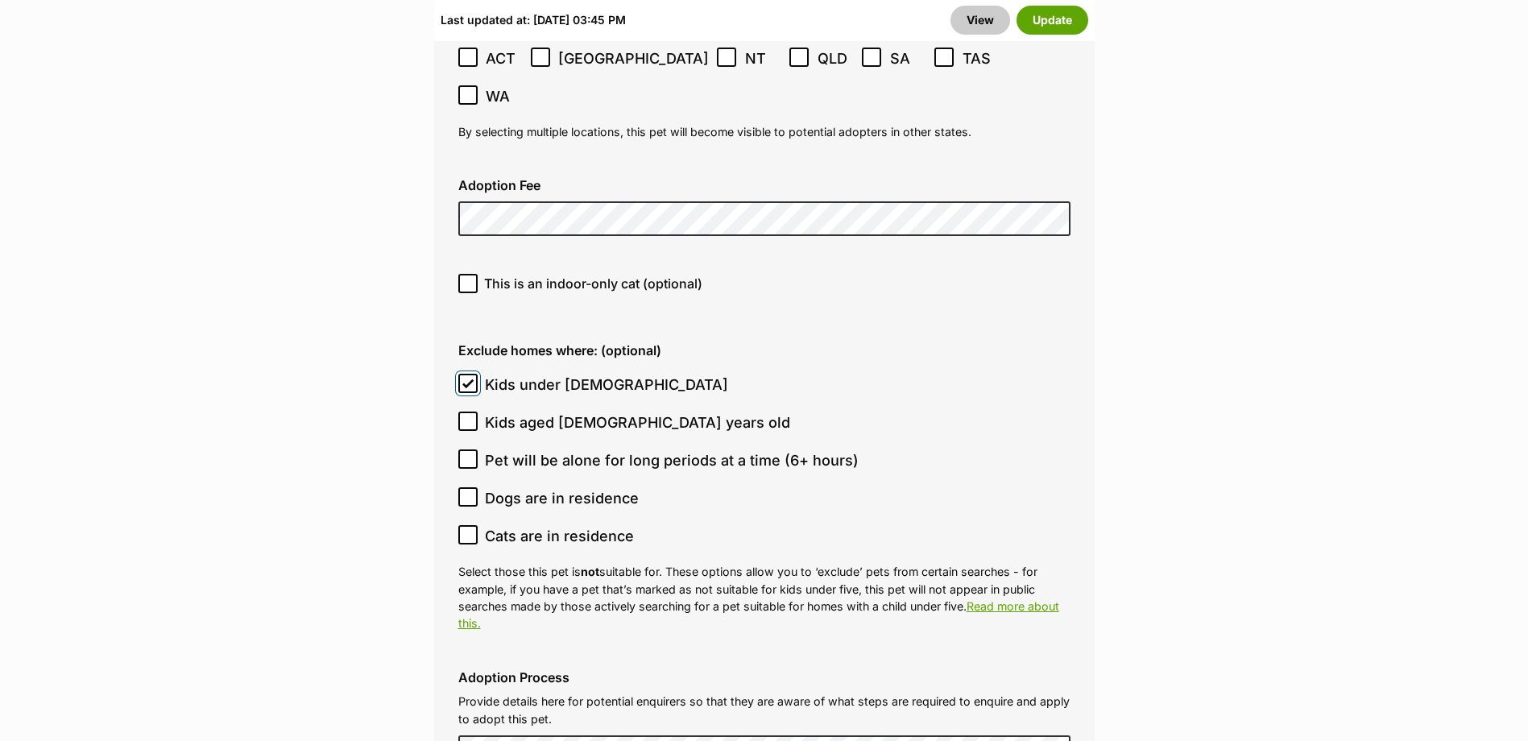
scroll to position [4752, 0]
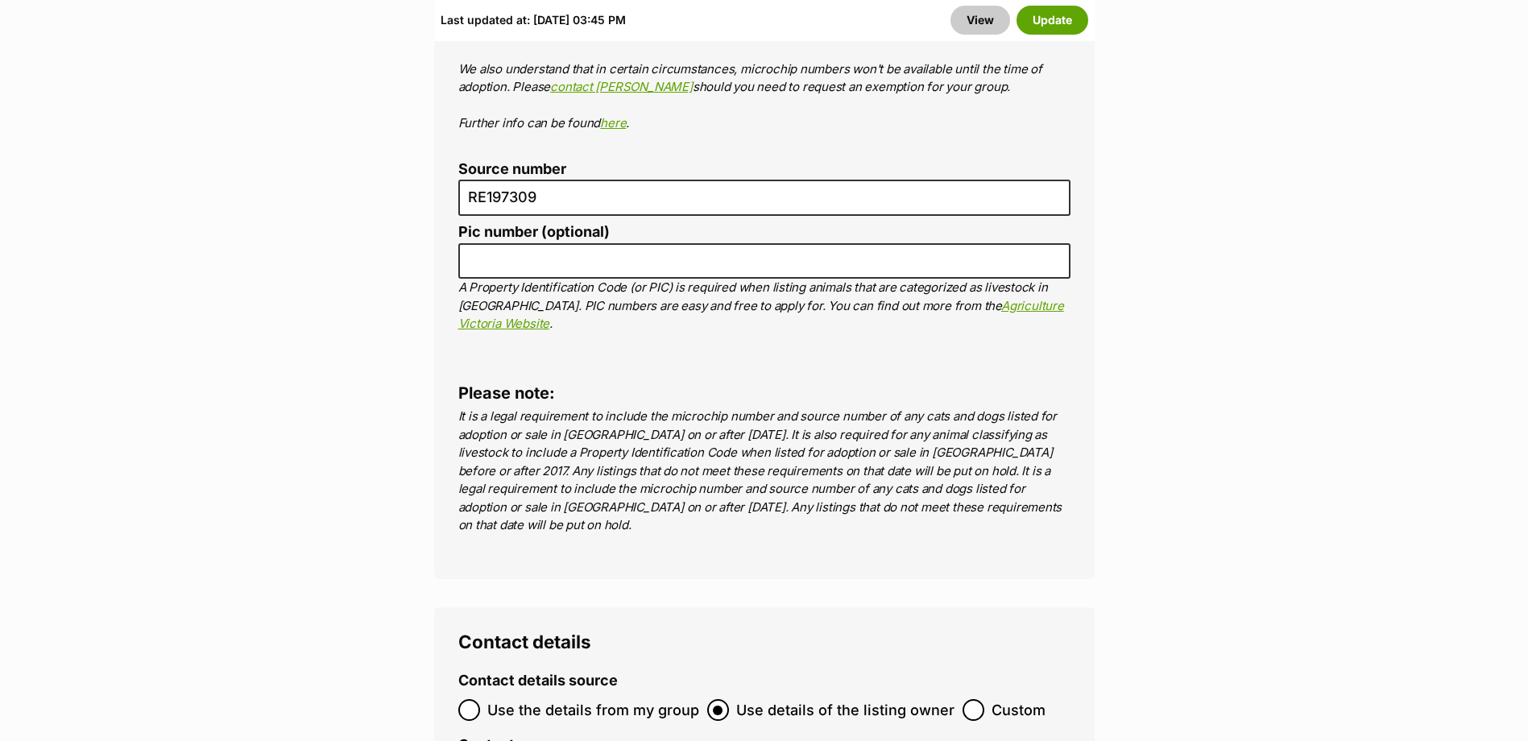
scroll to position [6040, 0]
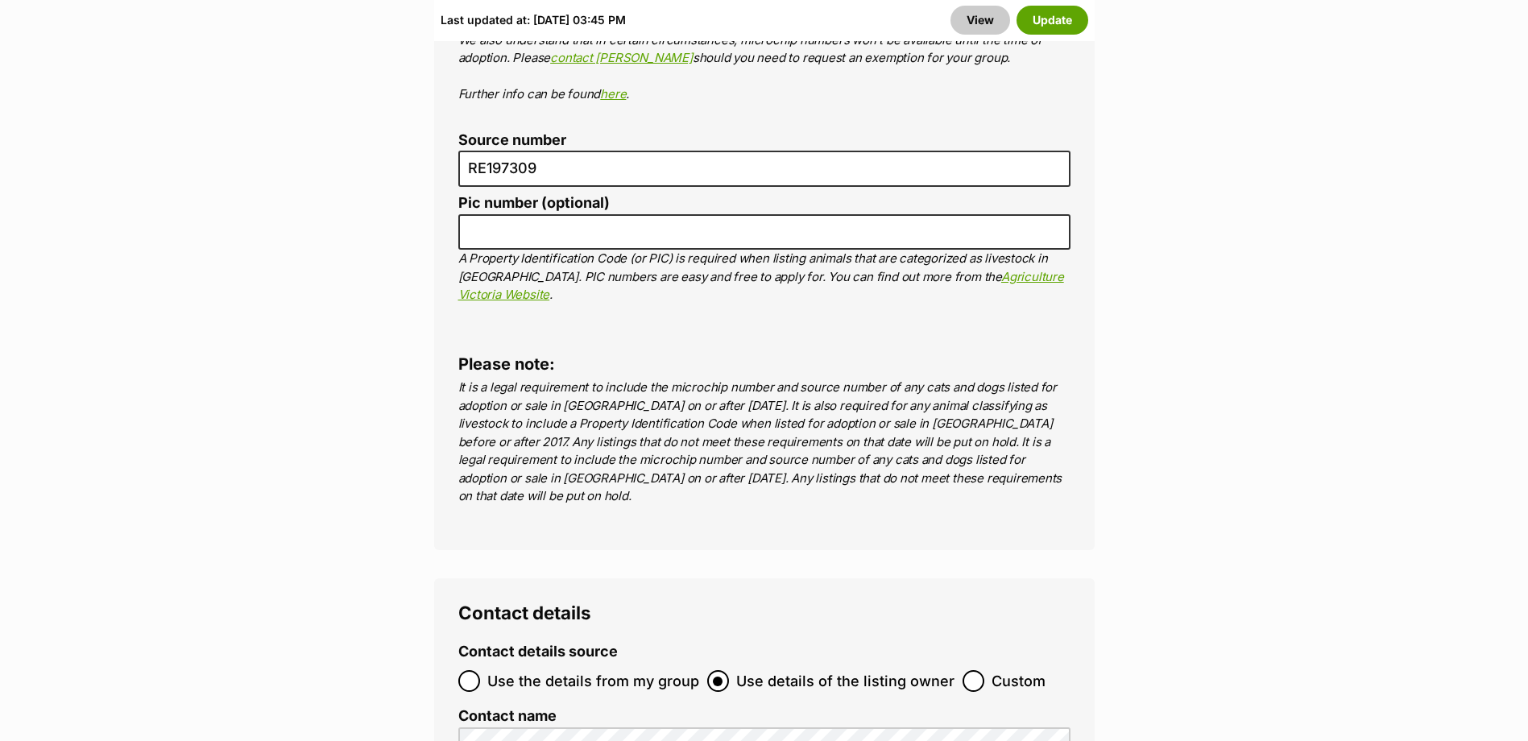
click at [618, 670] on span "Use the details from my group" at bounding box center [593, 681] width 212 height 22
click at [480, 670] on input "Use the details from my group" at bounding box center [469, 681] width 22 height 22
radio input "true"
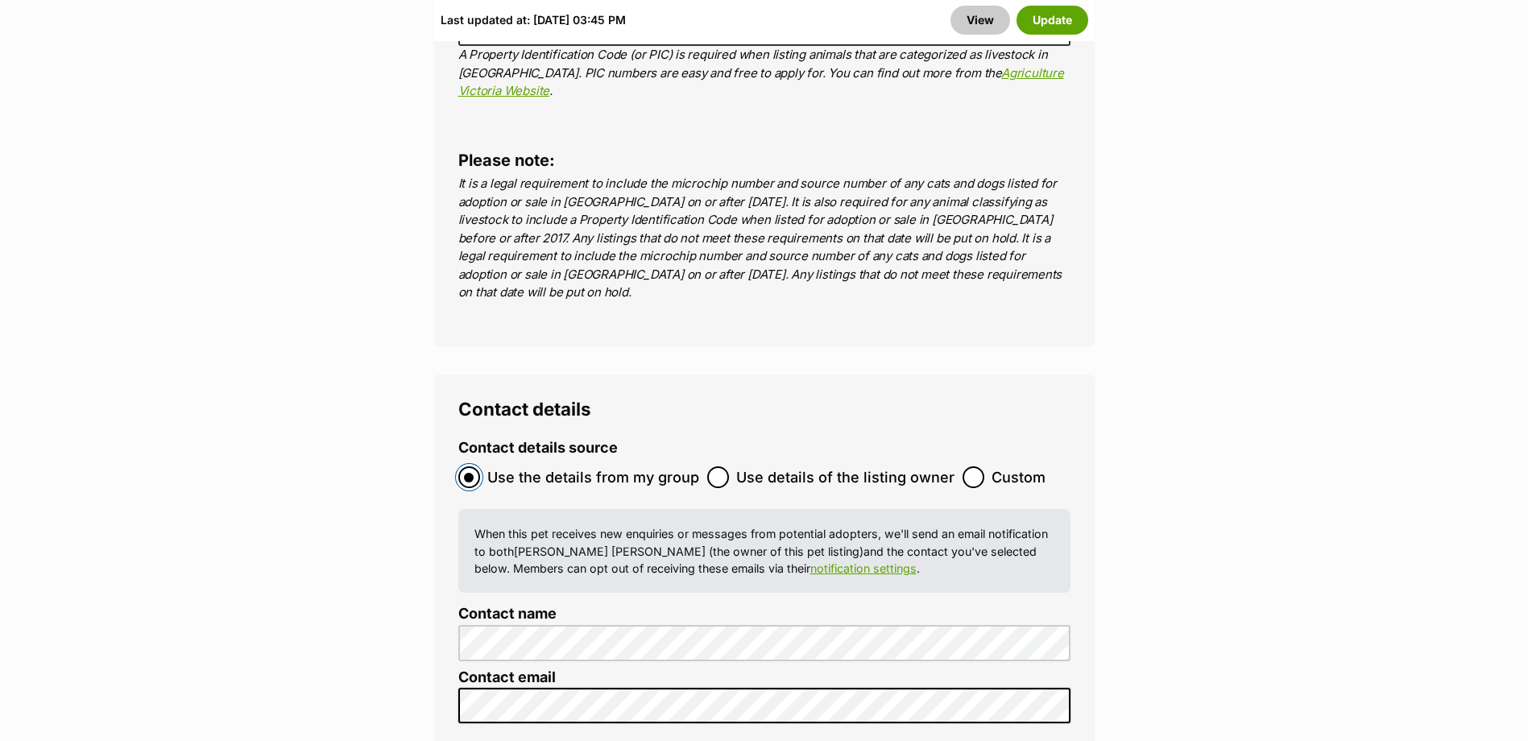
scroll to position [6282, 0]
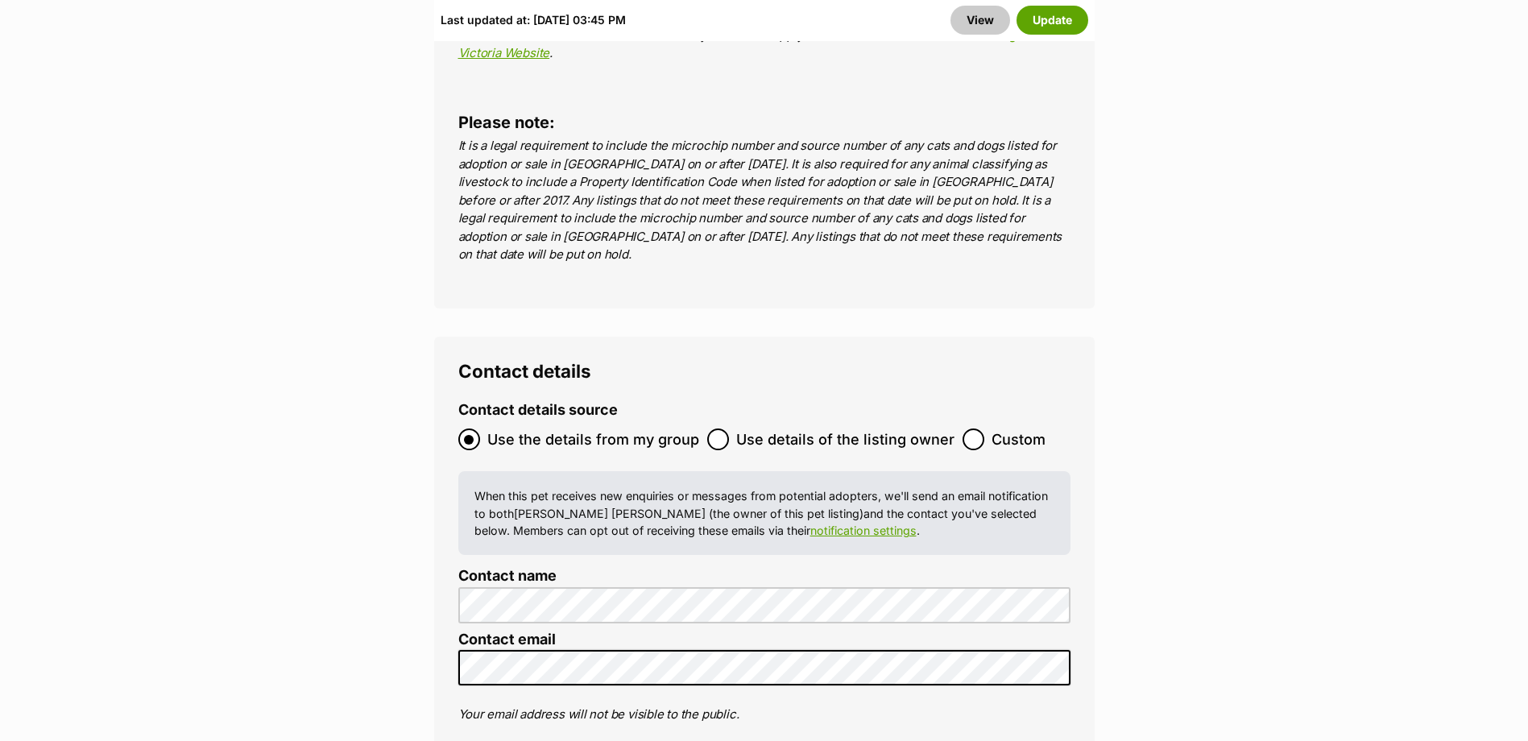
click at [623, 495] on ol "Contact details source Use the details from my group Use details of the listing…" at bounding box center [764, 674] width 612 height 545
click at [898, 428] on span "Use details of the listing owner" at bounding box center [845, 439] width 218 height 22
click at [729, 428] on input "Use details of the listing owner" at bounding box center [718, 439] width 22 height 22
radio input "true"
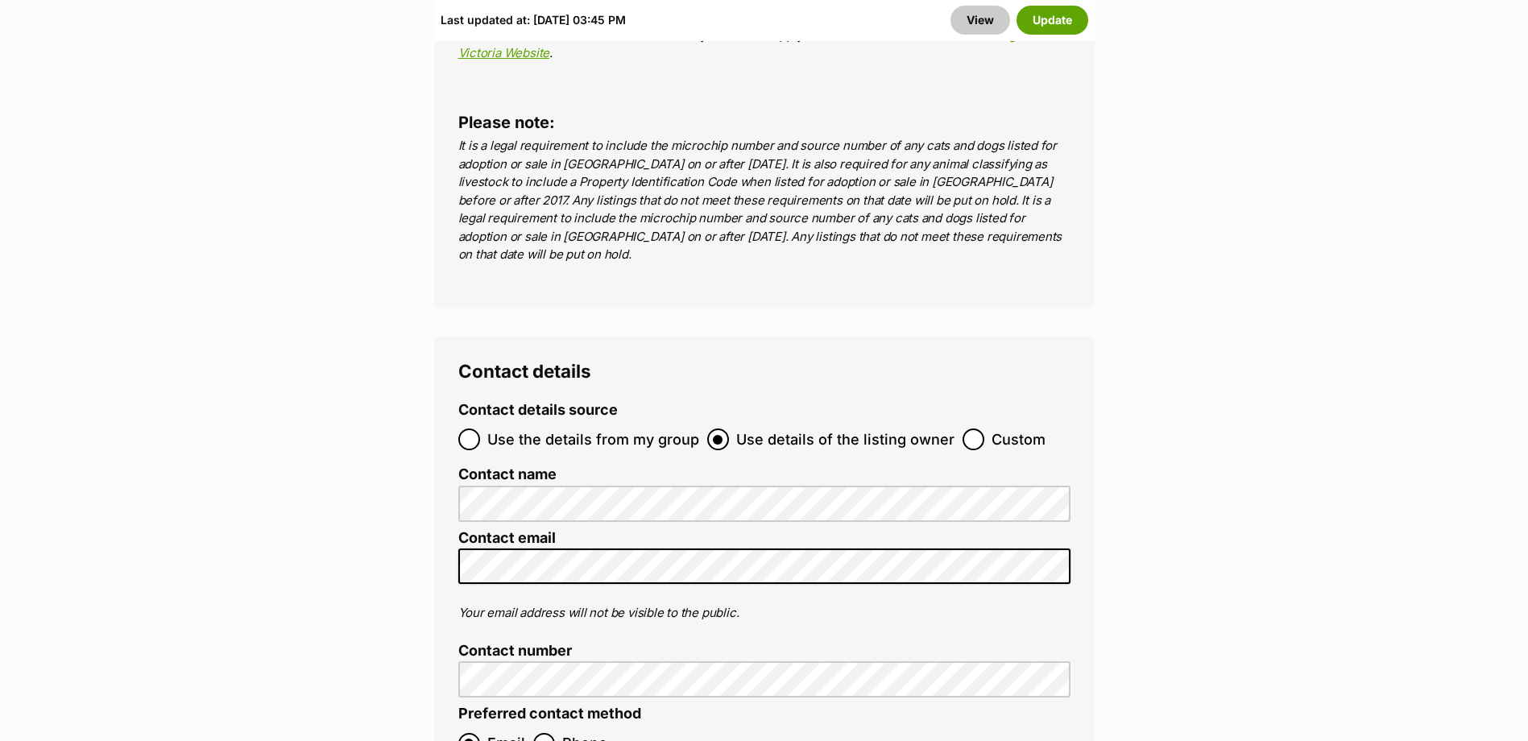
click at [632, 428] on span "Use the details from my group" at bounding box center [593, 439] width 212 height 22
click at [480, 428] on input "Use the details from my group" at bounding box center [469, 439] width 22 height 22
radio input "true"
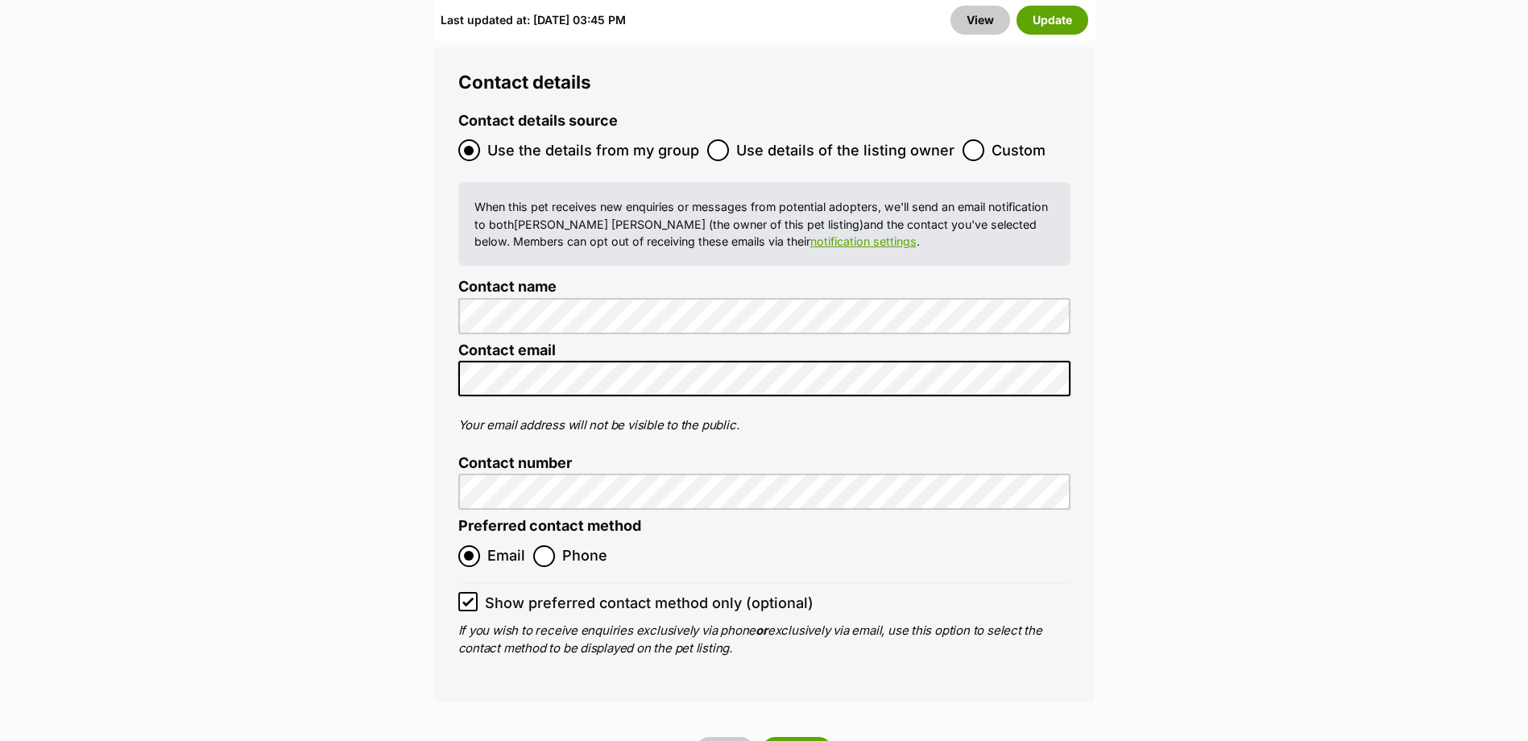
scroll to position [6604, 0]
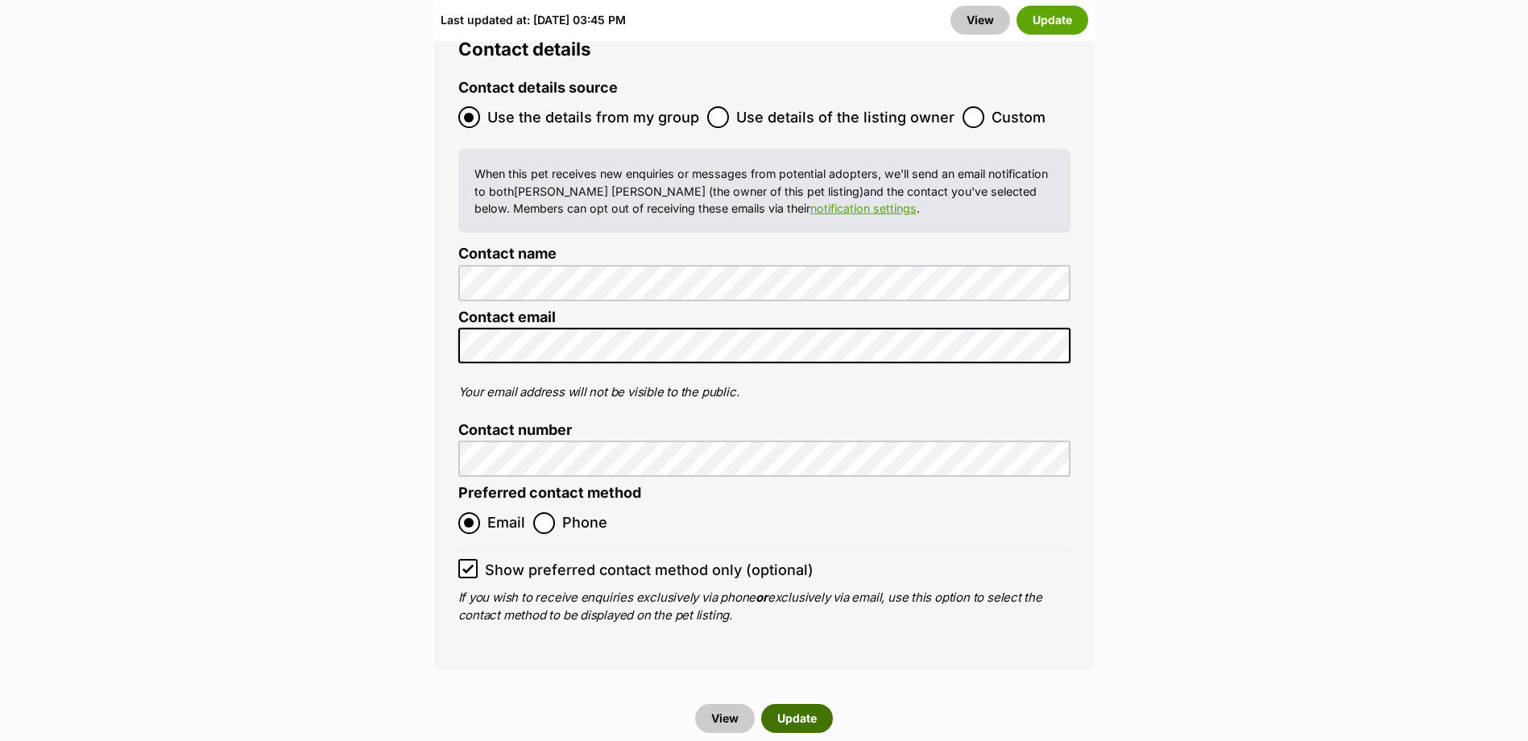
click at [805, 704] on button "Update" at bounding box center [797, 718] width 72 height 29
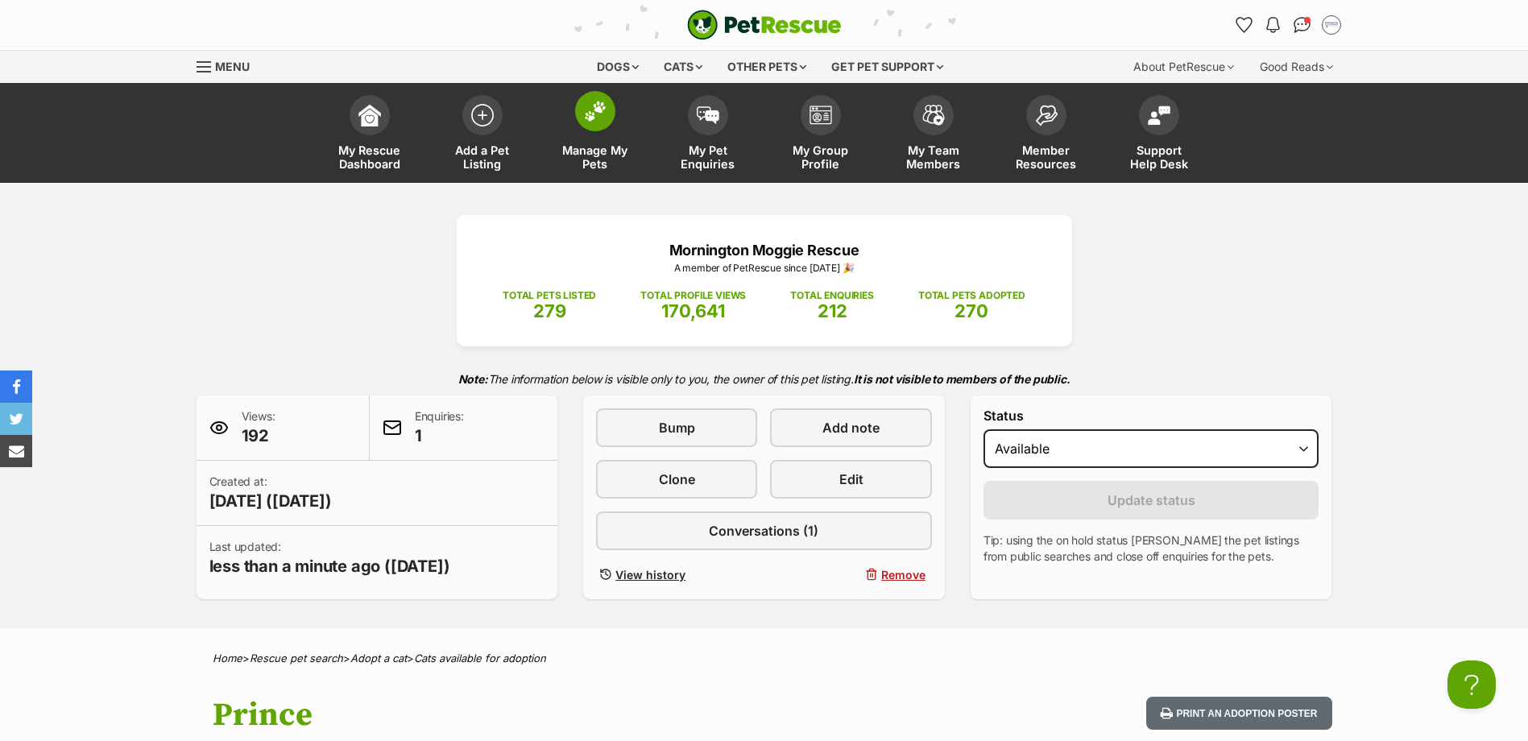
click at [606, 134] on link "Manage My Pets" at bounding box center [595, 135] width 113 height 96
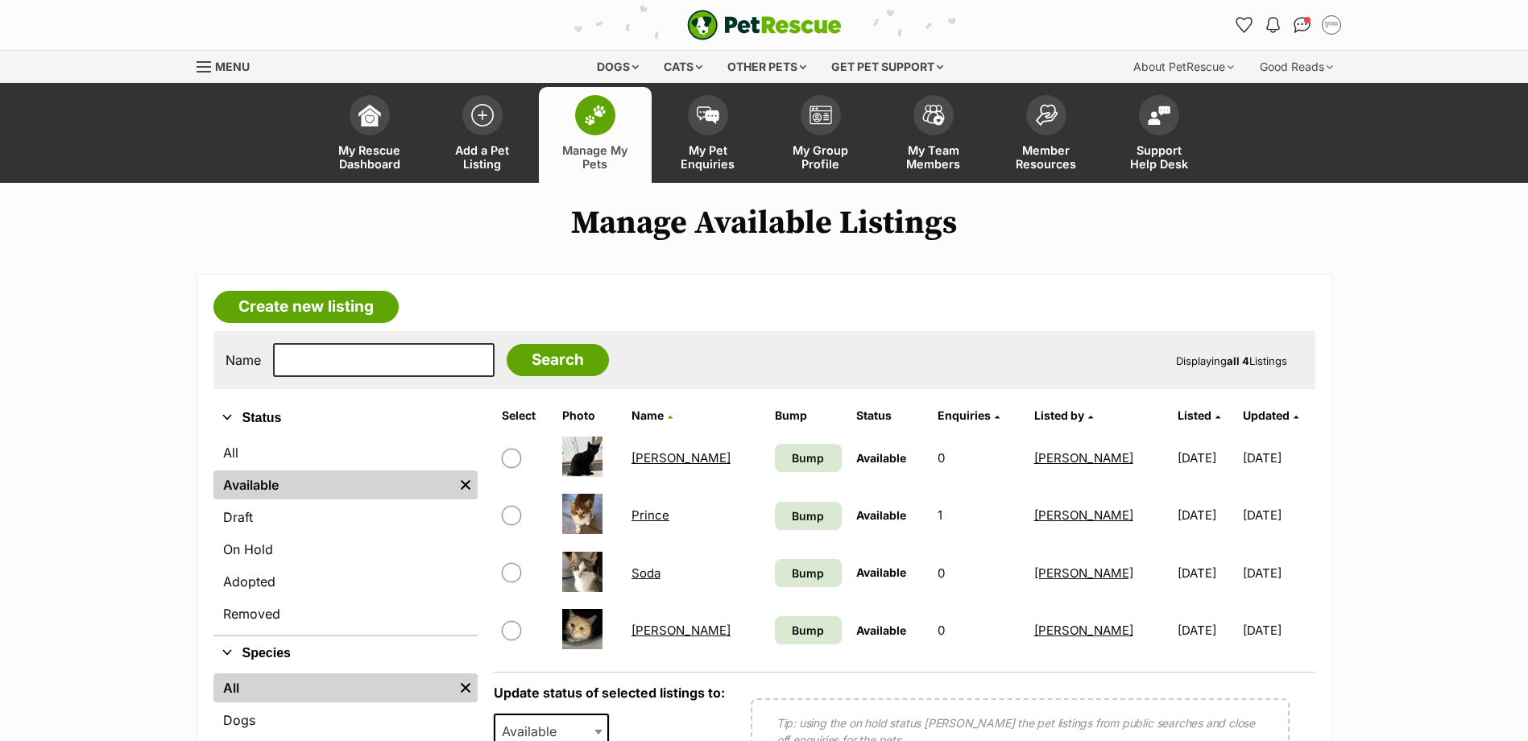
click at [657, 569] on link "Soda" at bounding box center [645, 572] width 29 height 15
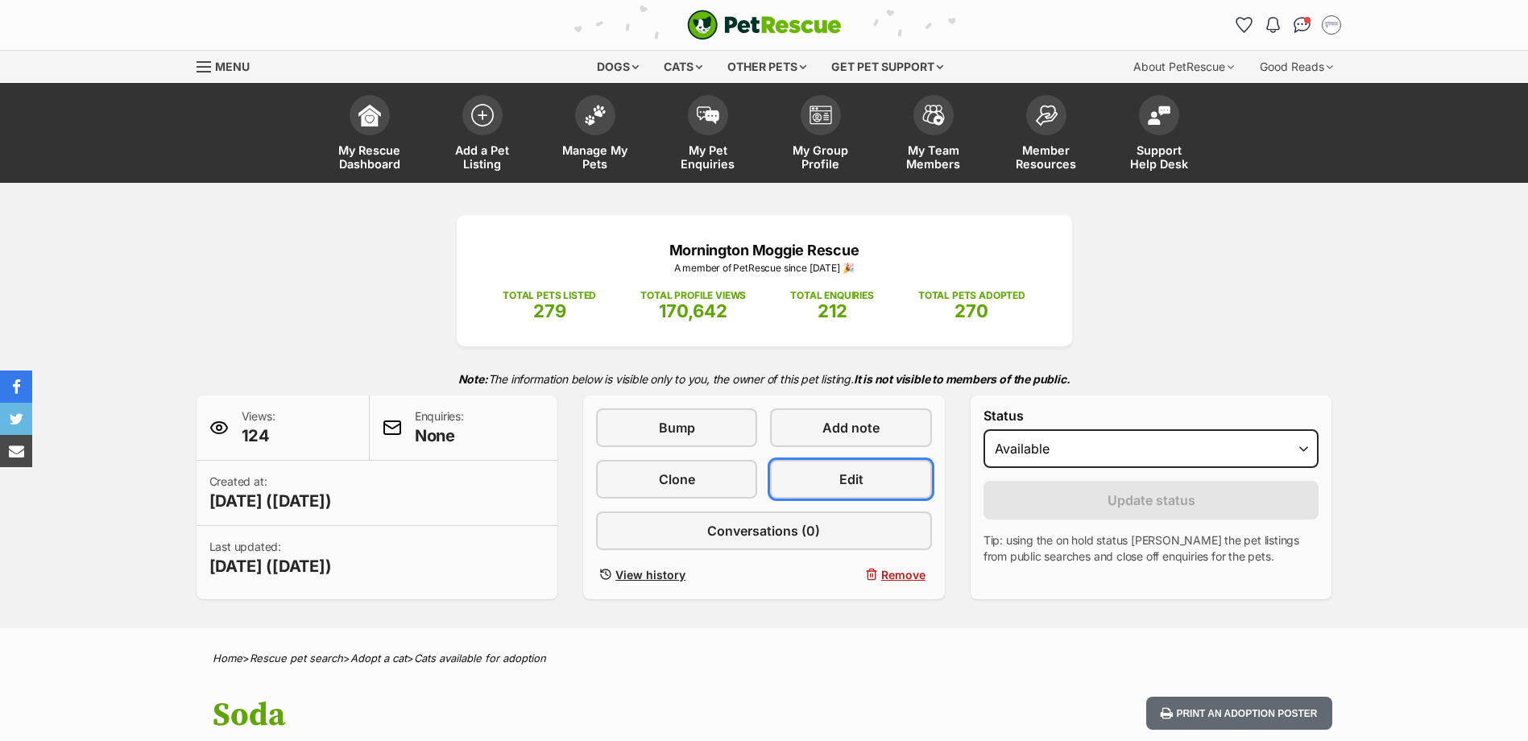
click at [861, 481] on span "Edit" at bounding box center [851, 479] width 24 height 19
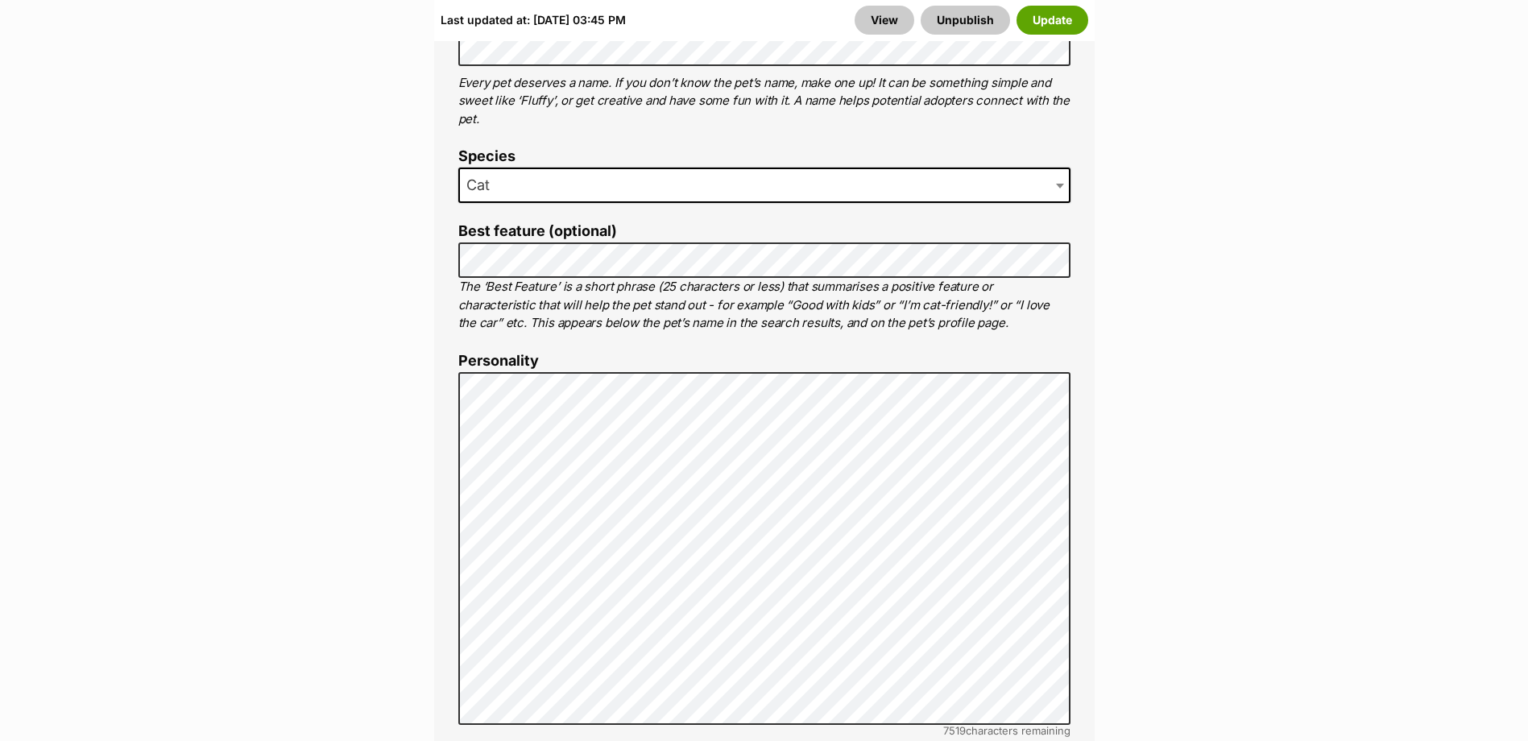
scroll to position [1047, 0]
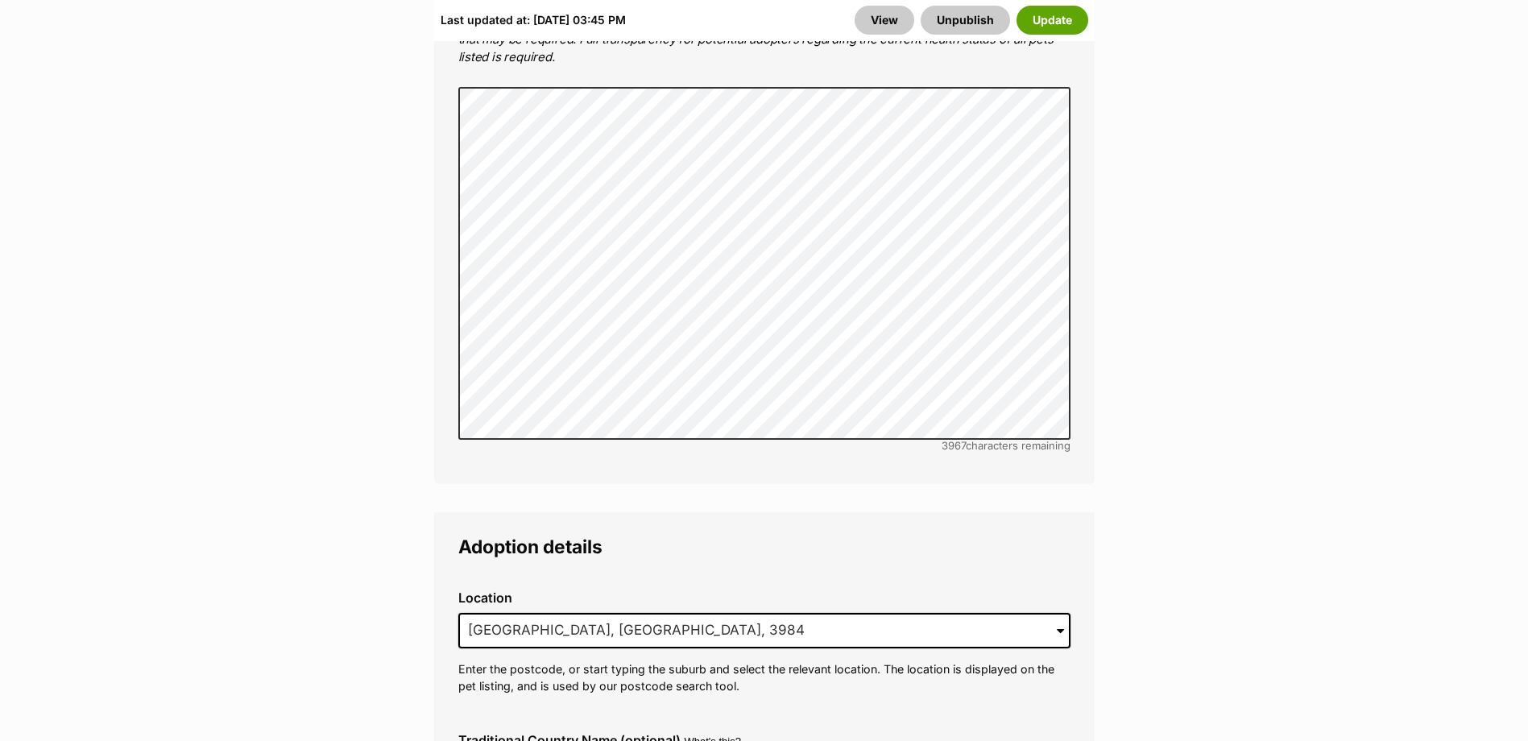
scroll to position [3946, 0]
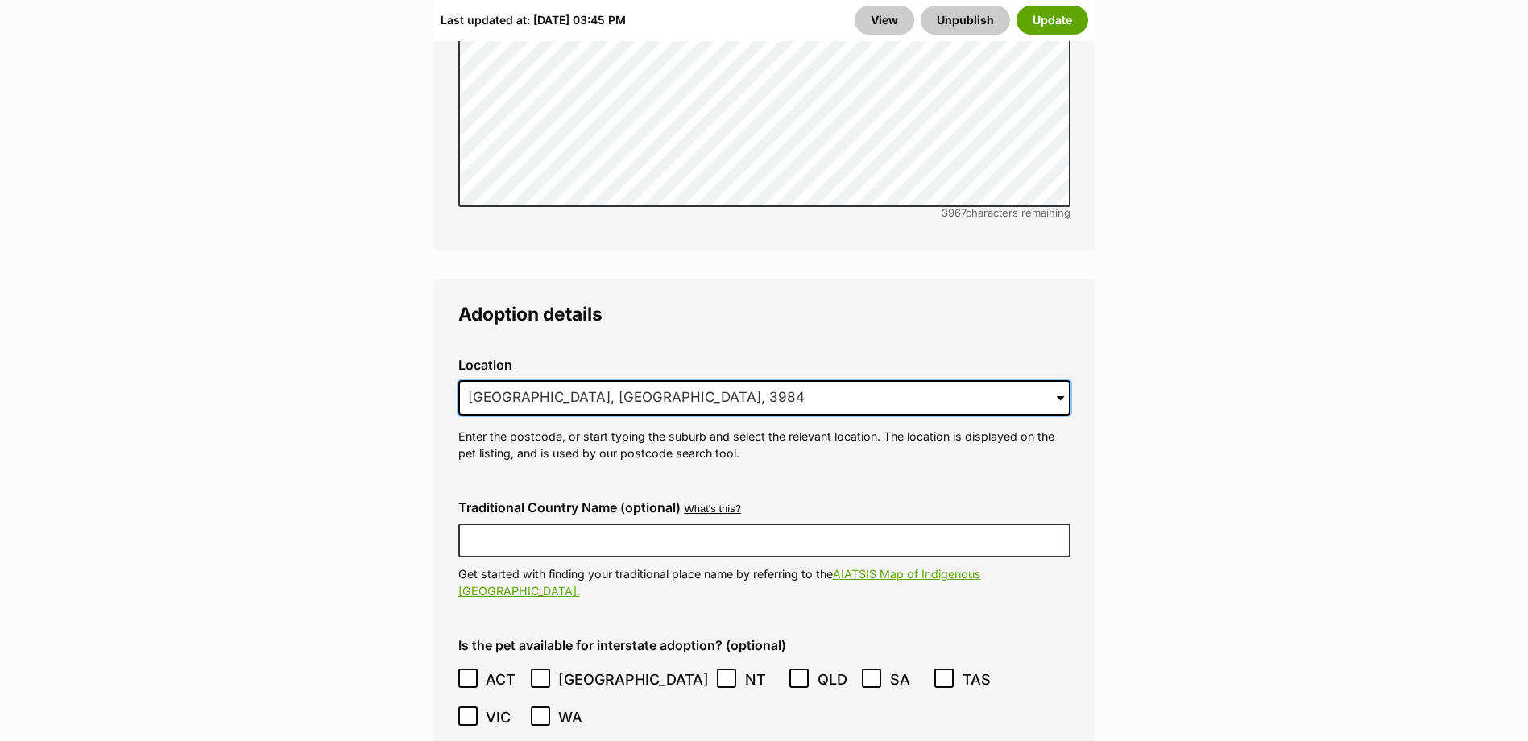
click at [847, 380] on input "[GEOGRAPHIC_DATA], [GEOGRAPHIC_DATA], 3984" at bounding box center [764, 397] width 612 height 35
drag, startPoint x: 652, startPoint y: 361, endPoint x: -223, endPoint y: 309, distance: 877.0
click at [0, 309] on html "Skip to main content Log in to favourite this pet Log in Or sign up Search PetR…" at bounding box center [764, 106] width 1528 height 8105
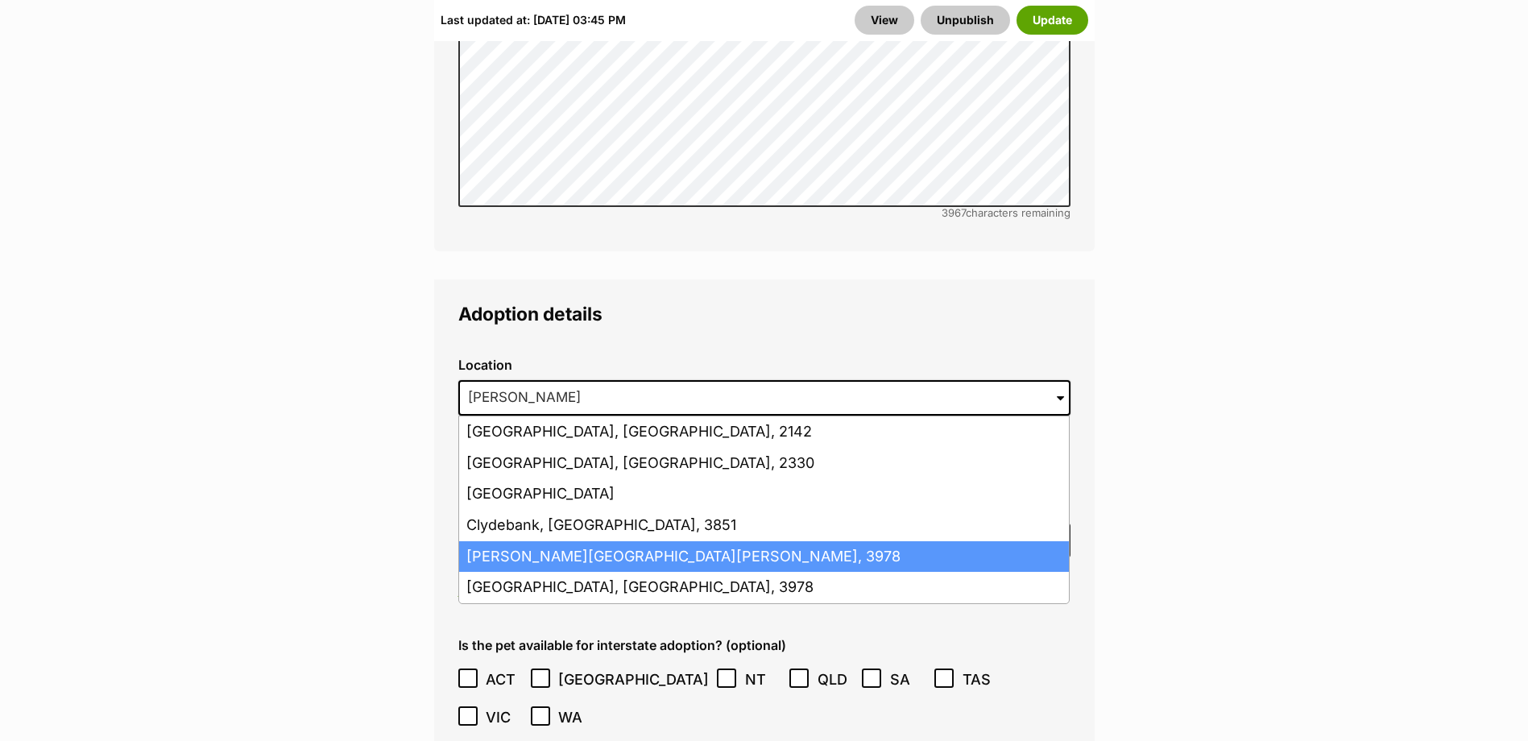
click at [524, 541] on li "[PERSON_NAME][GEOGRAPHIC_DATA][PERSON_NAME], 3978" at bounding box center [764, 556] width 610 height 31
type input "[PERSON_NAME][GEOGRAPHIC_DATA][PERSON_NAME], 3978"
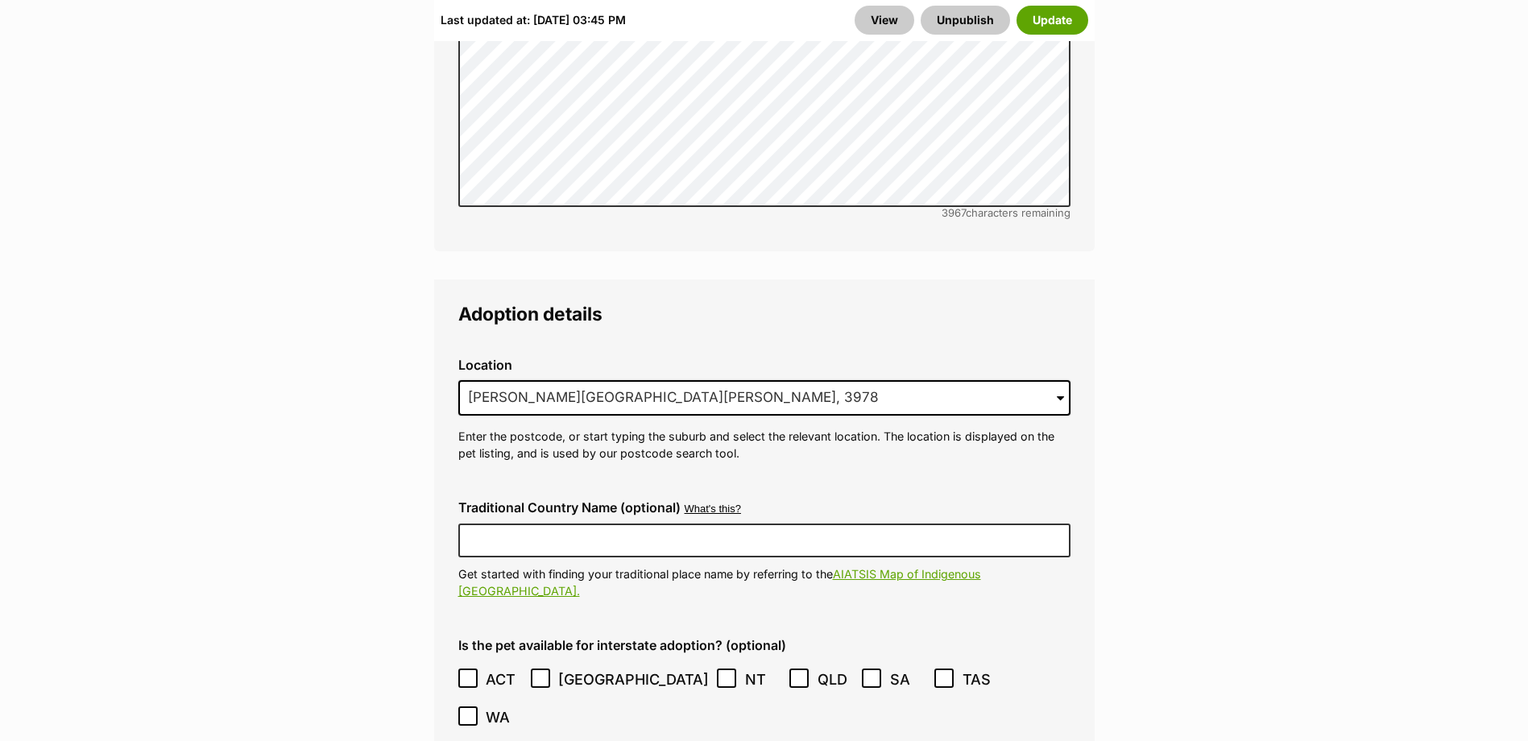
drag, startPoint x: 288, startPoint y: 530, endPoint x: 569, endPoint y: 528, distance: 281.1
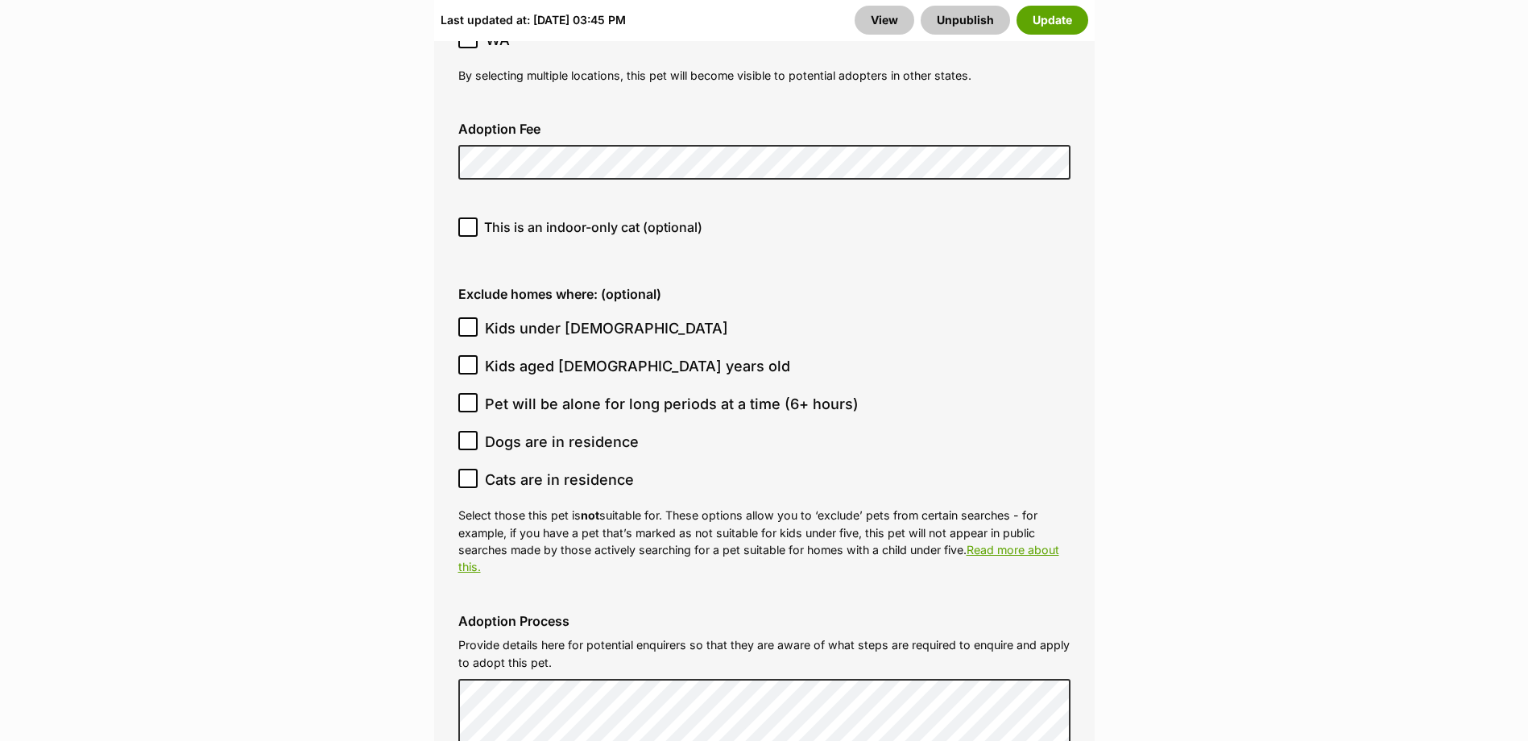
scroll to position [4752, 0]
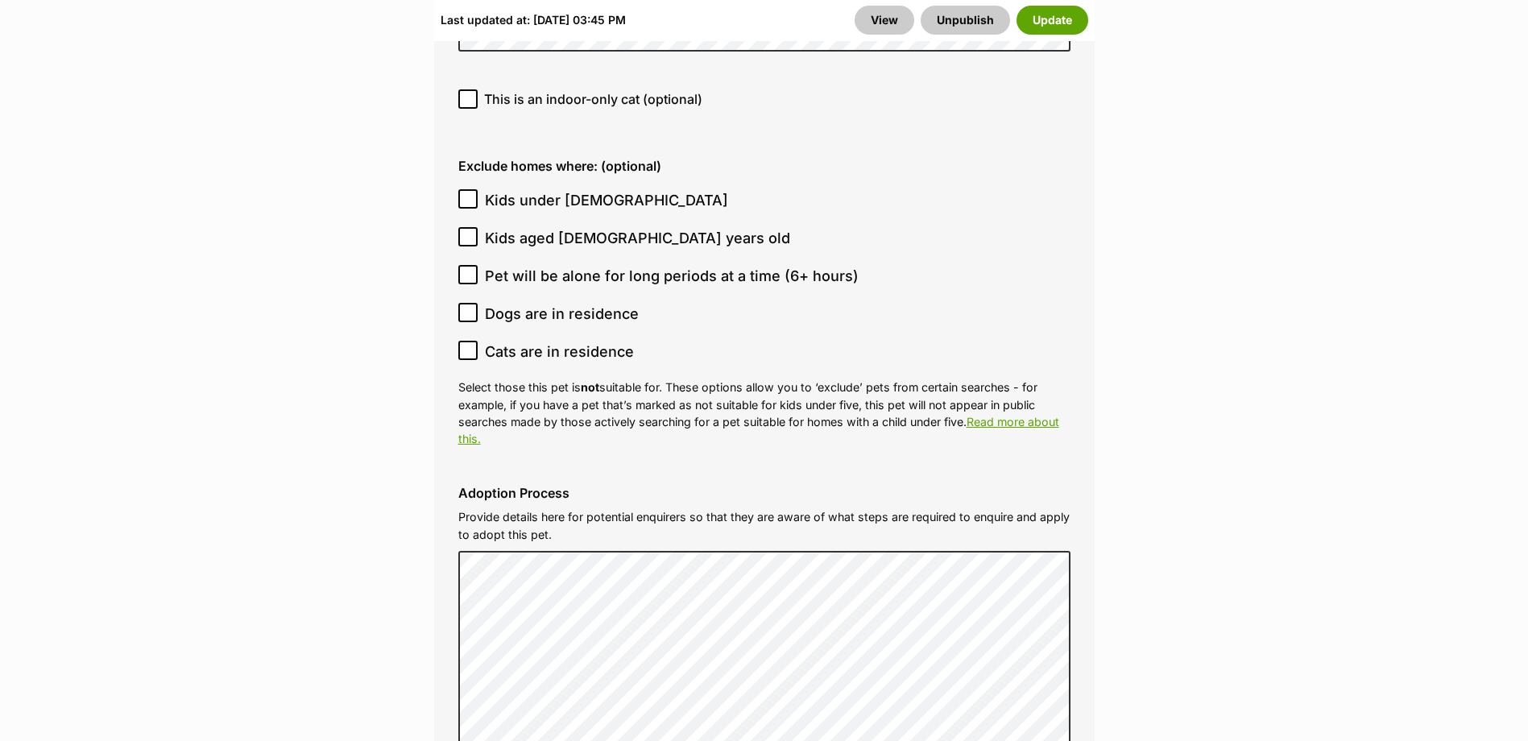
click at [535, 189] on span "Kids under [DEMOGRAPHIC_DATA]" at bounding box center [606, 200] width 243 height 22
click at [478, 189] on input "Kids under [DEMOGRAPHIC_DATA]" at bounding box center [467, 198] width 19 height 19
checkbox input "true"
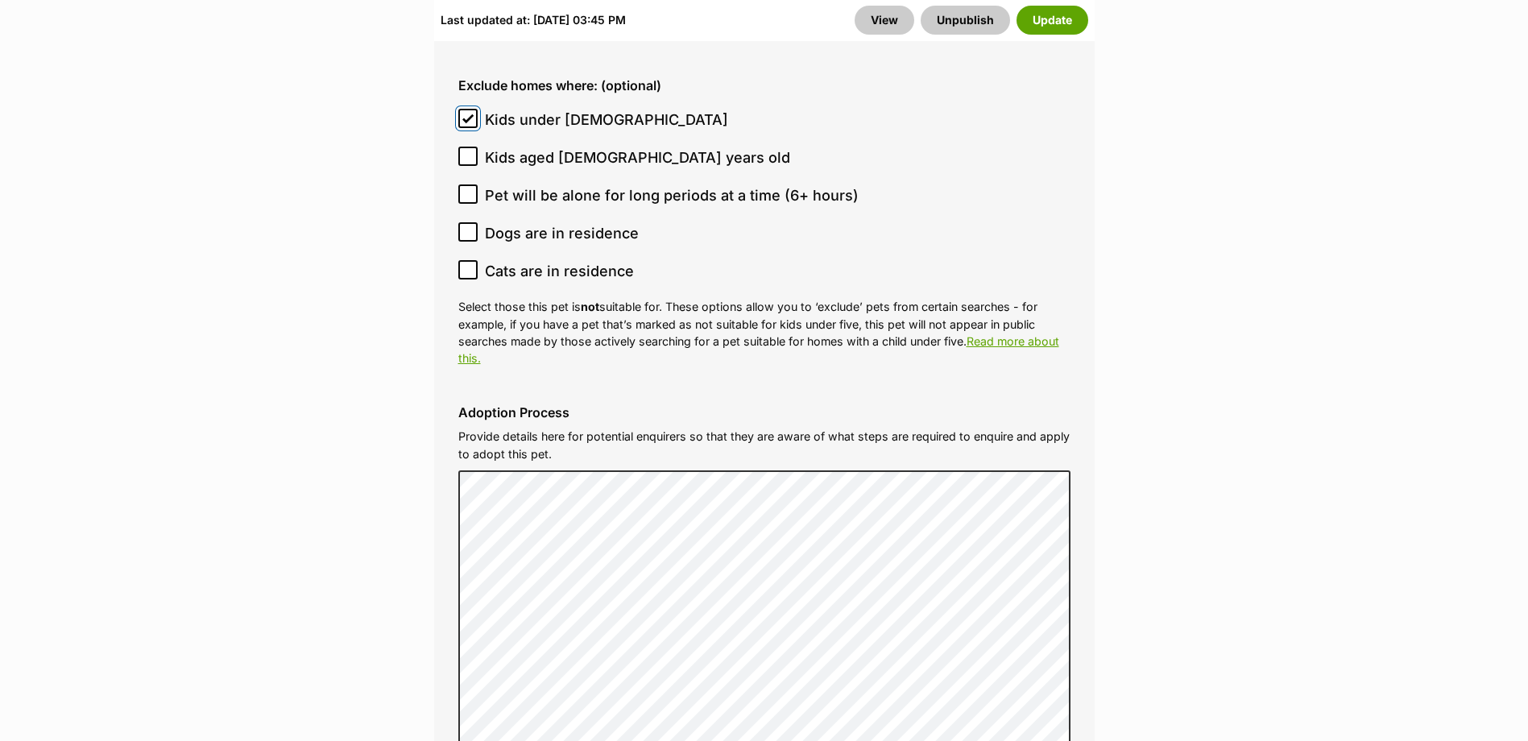
scroll to position [5155, 0]
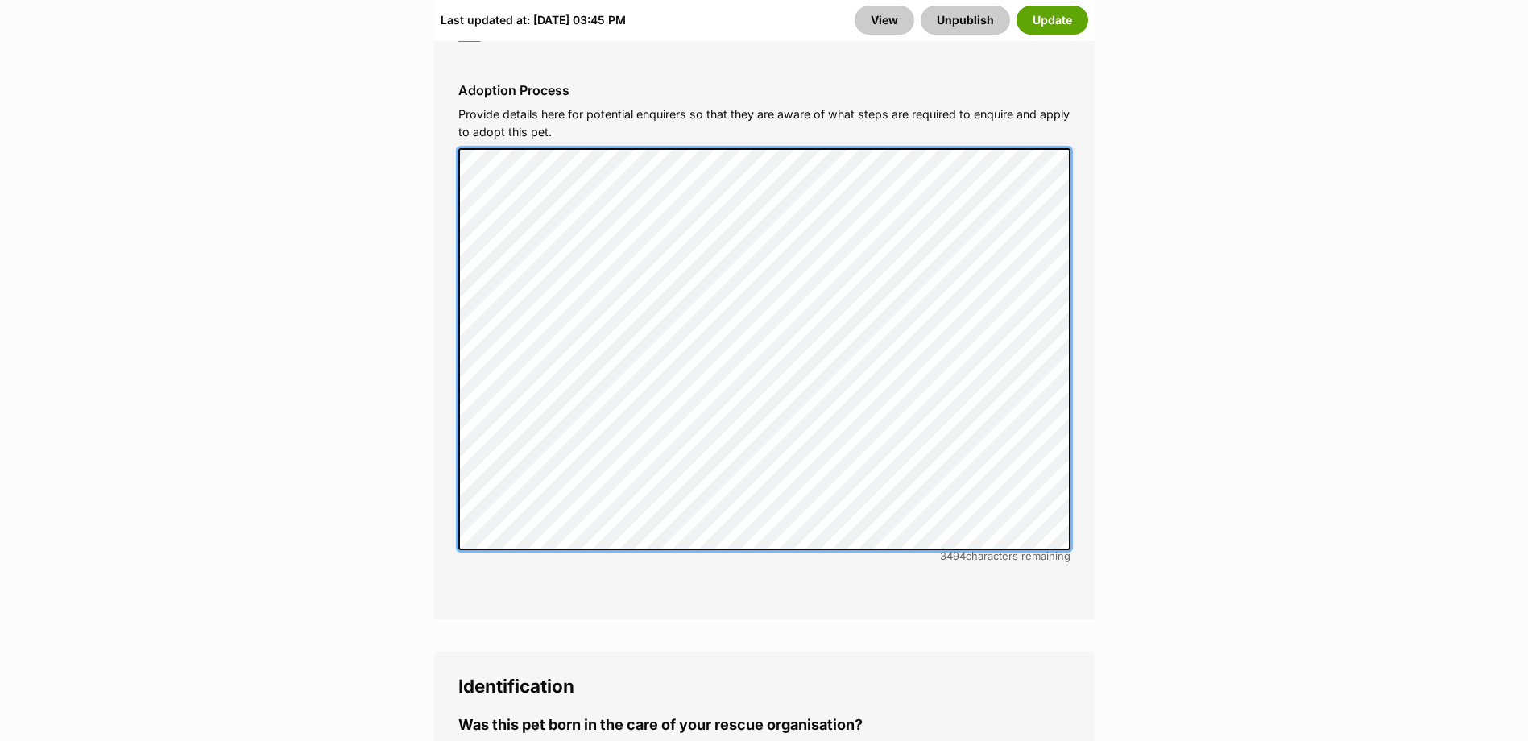
click at [455, 96] on div "Adoption Process Provide details here for potential enquirers so that they are …" at bounding box center [764, 326] width 638 height 513
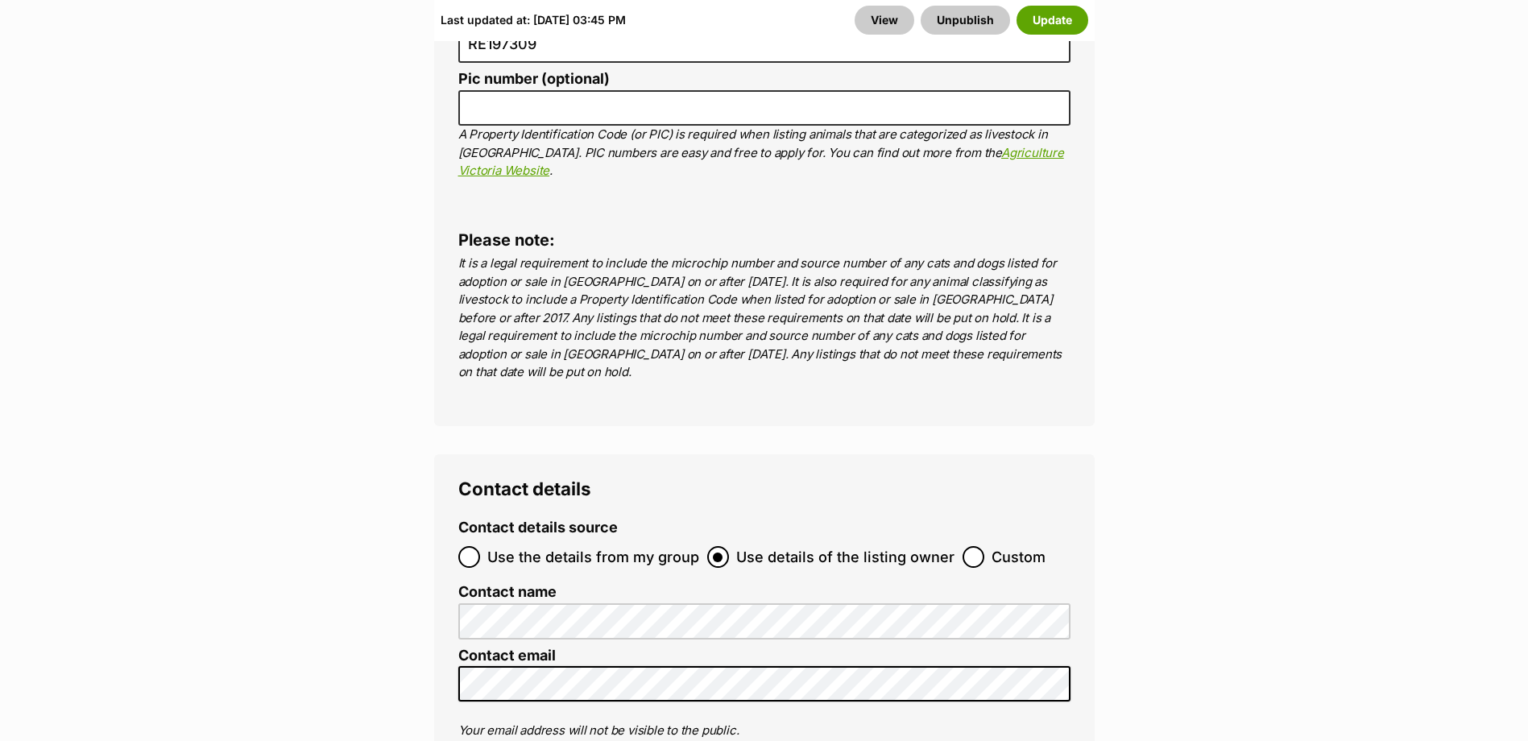
scroll to position [6202, 0]
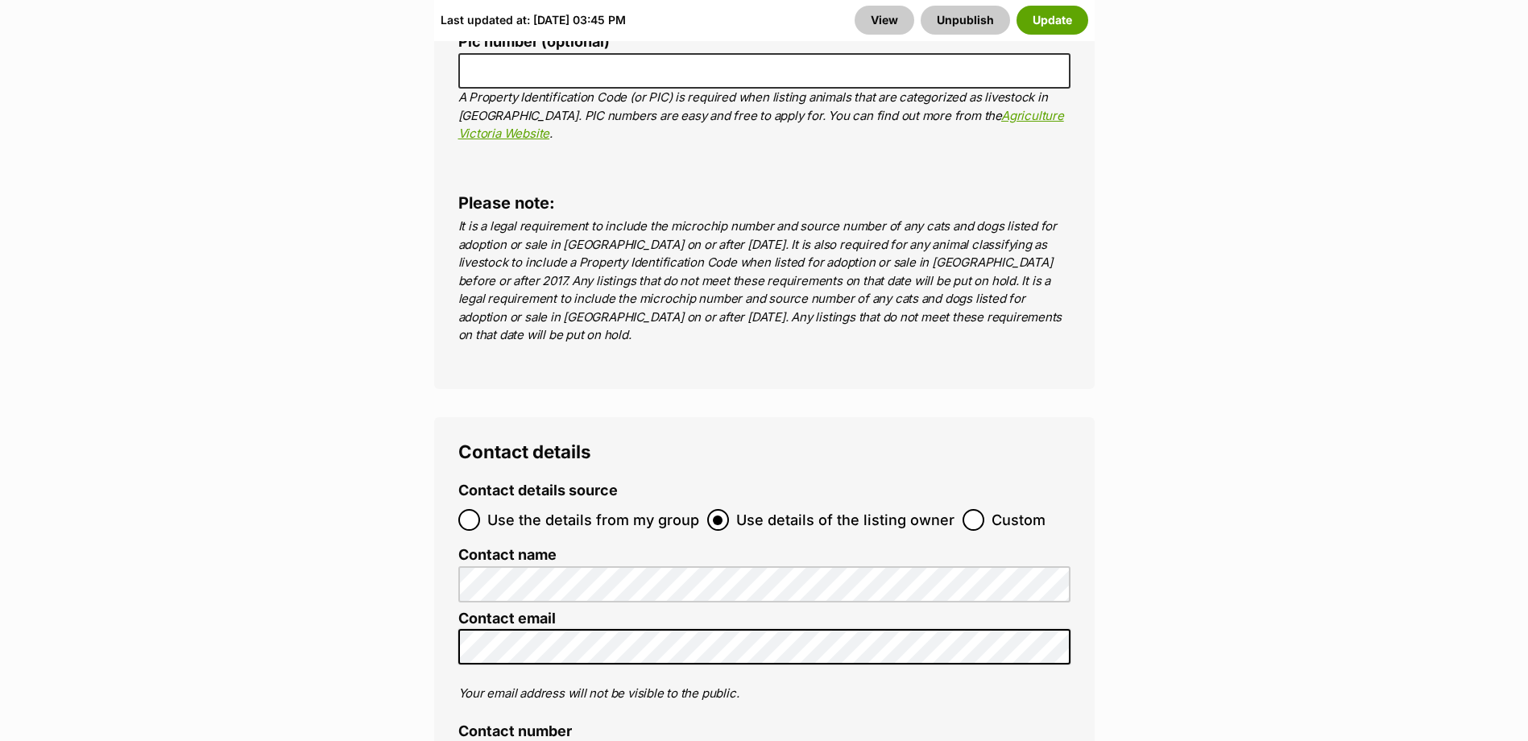
click at [578, 509] on span "Use the details from my group" at bounding box center [593, 520] width 212 height 22
click at [480, 509] on input "Use the details from my group" at bounding box center [469, 520] width 22 height 22
radio input "true"
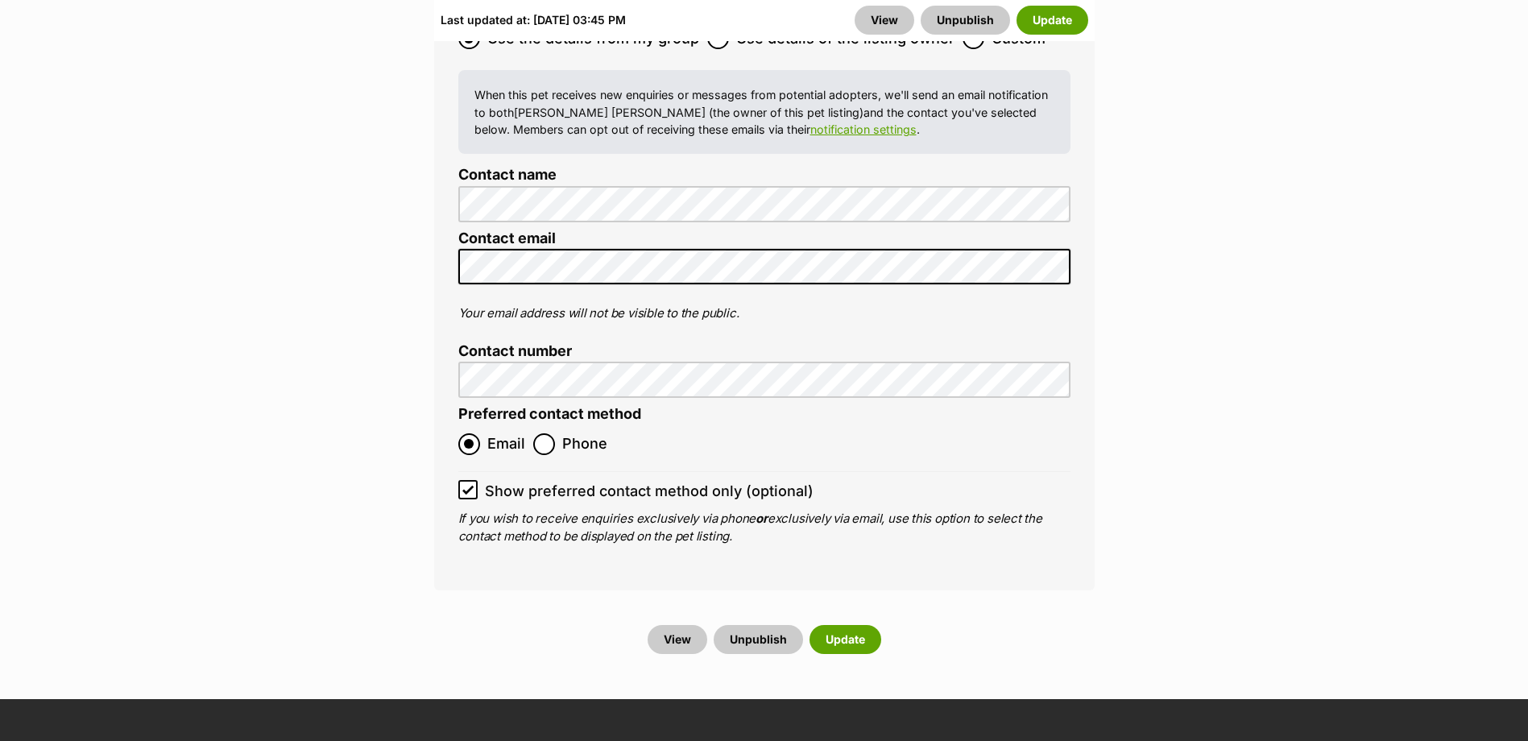
scroll to position [6685, 0]
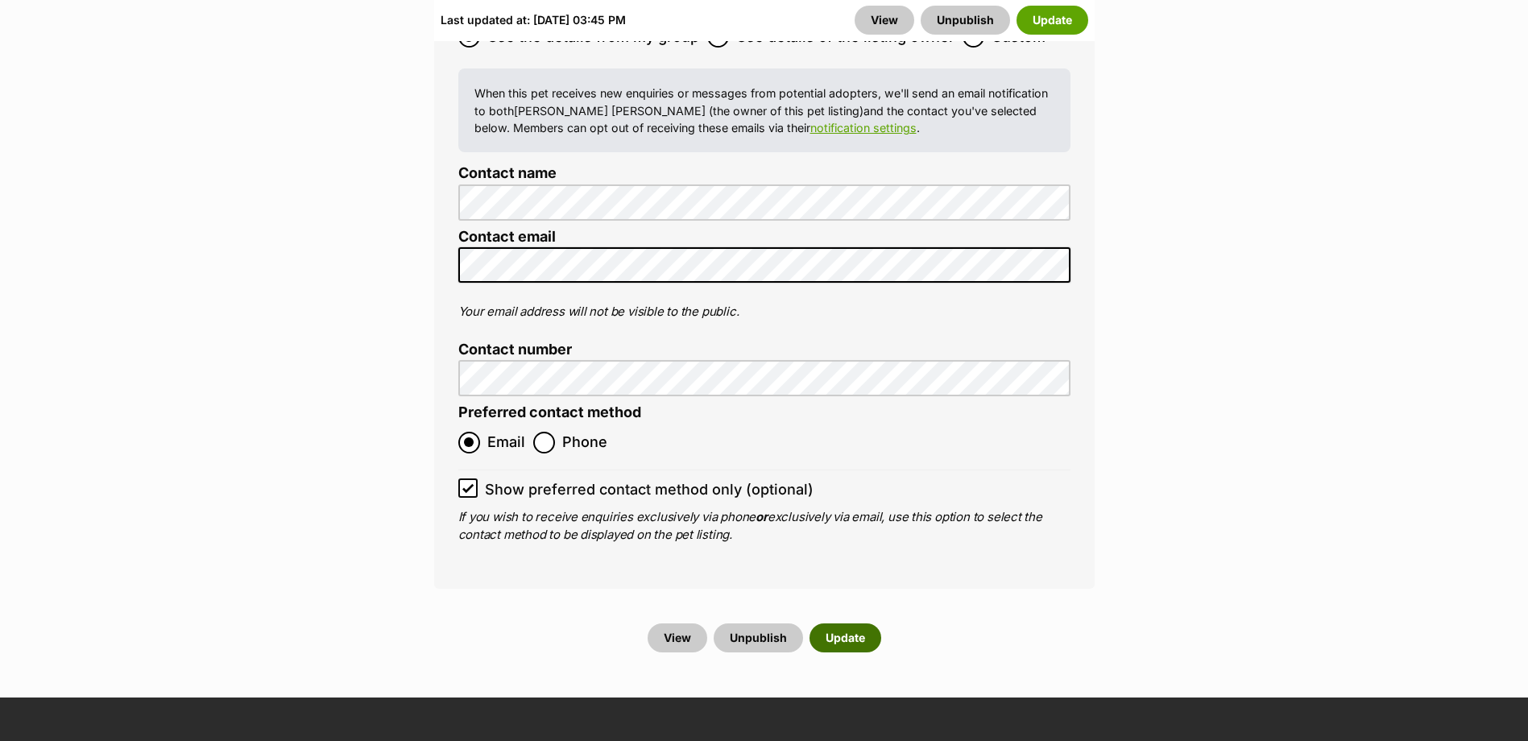
click at [842, 623] on button "Update" at bounding box center [845, 637] width 72 height 29
